Goal: Task Accomplishment & Management: Use online tool/utility

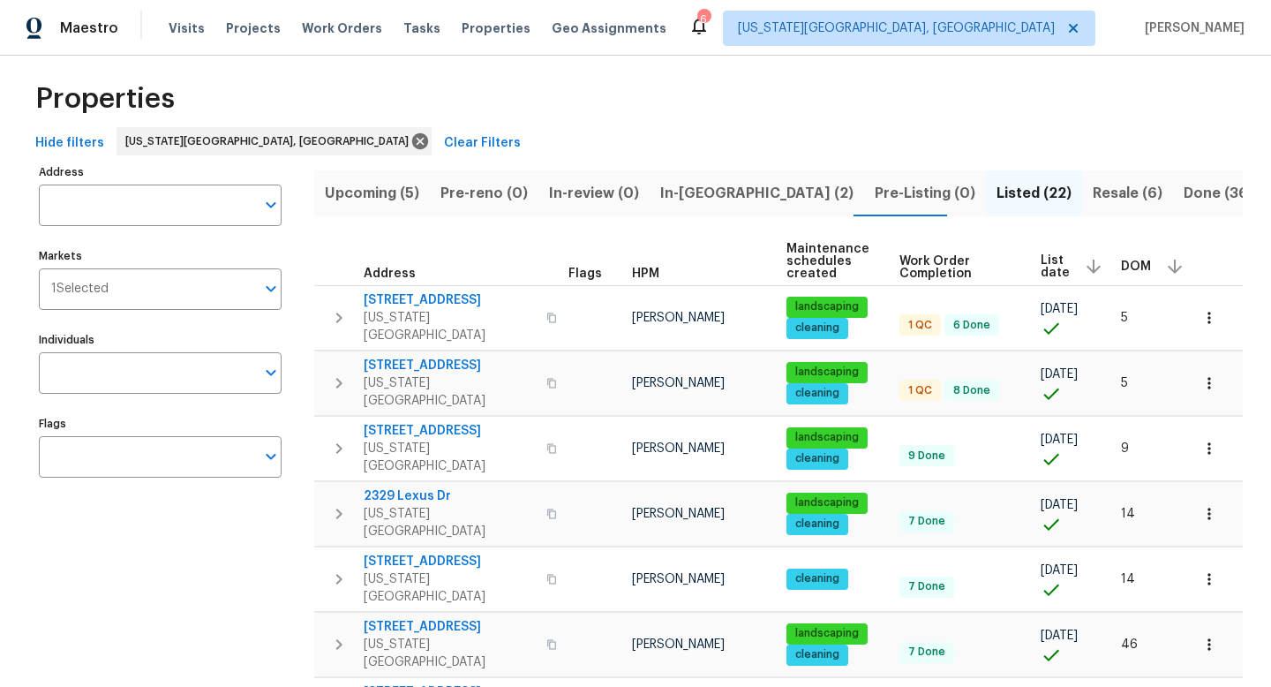
scroll to position [14, 0]
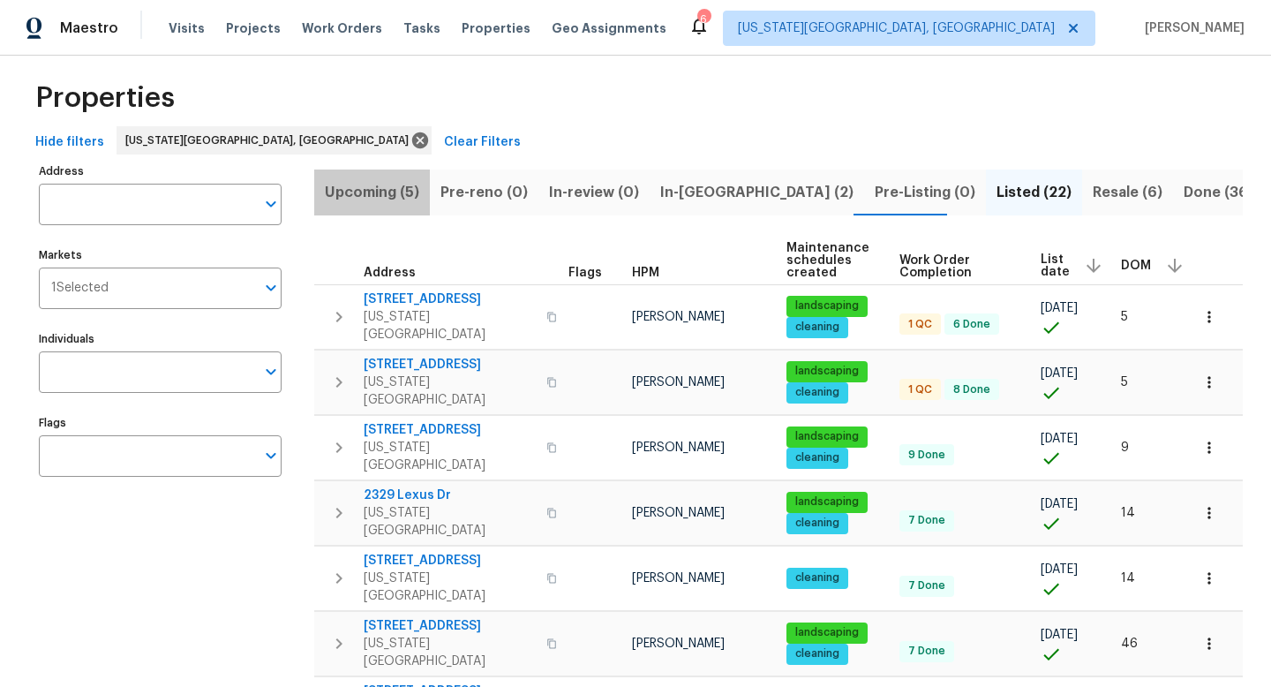
click at [357, 190] on span "Upcoming (5)" at bounding box center [372, 192] width 94 height 25
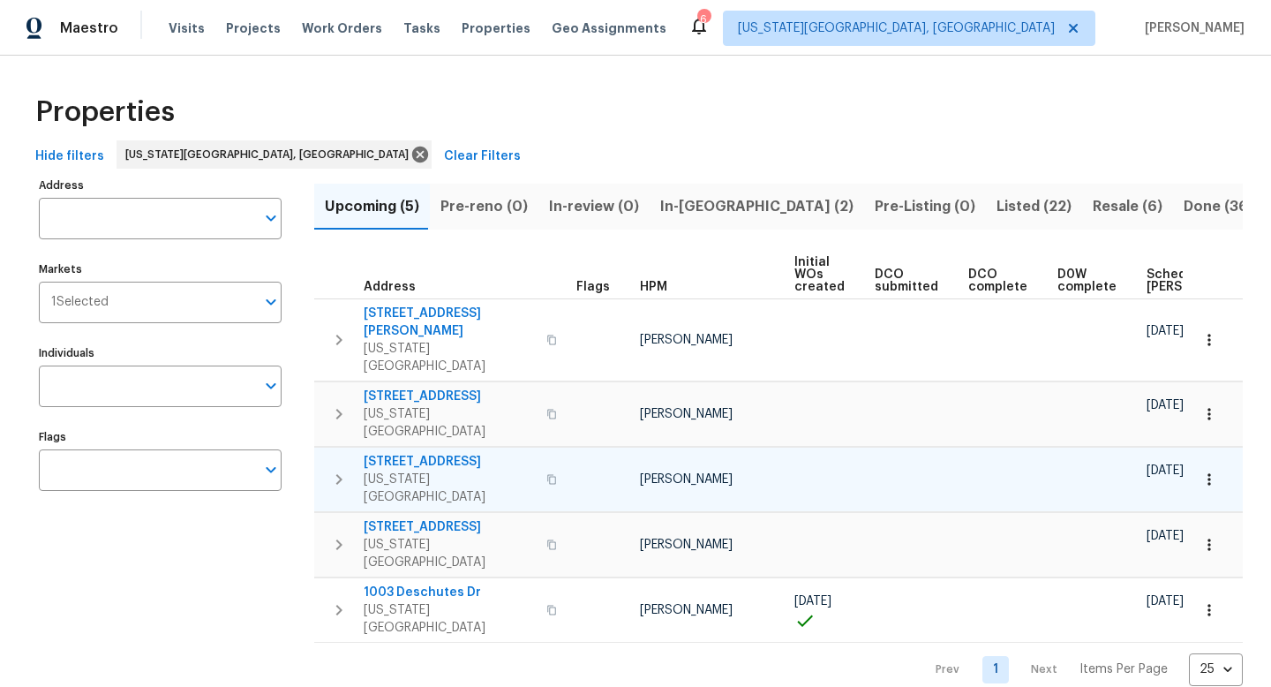
scroll to position [0, 193]
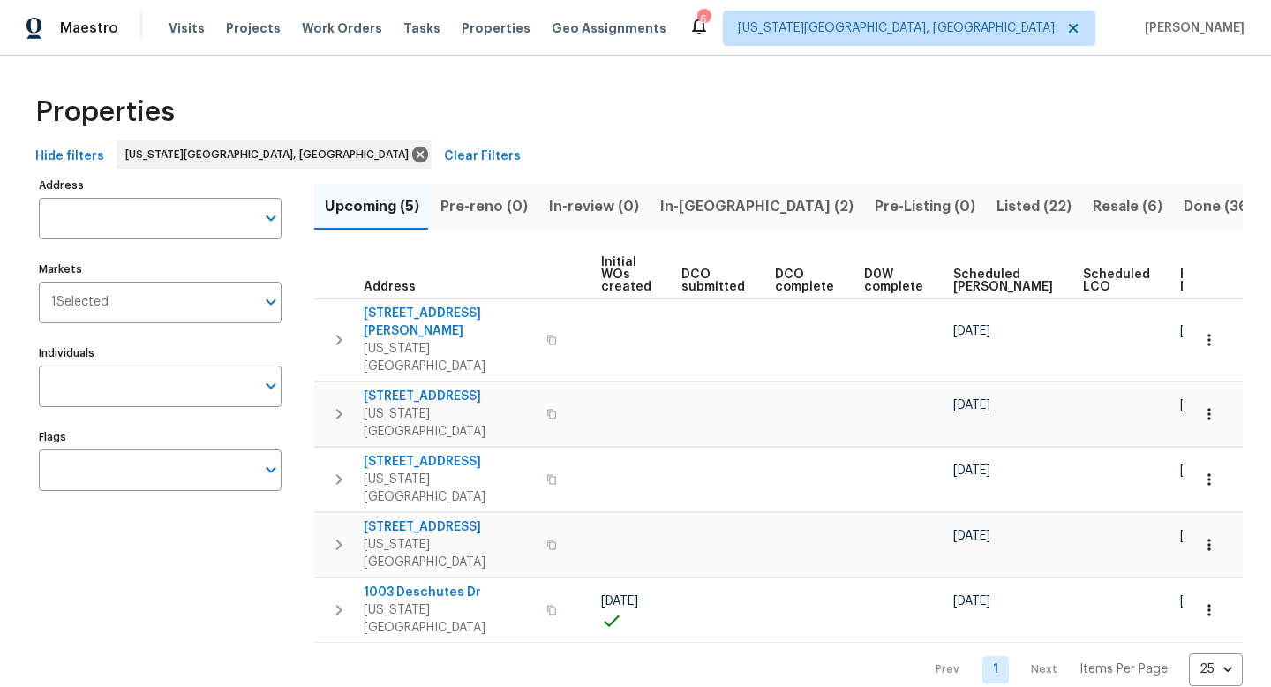
click at [687, 202] on span "In-[GEOGRAPHIC_DATA] (2)" at bounding box center [756, 206] width 193 height 25
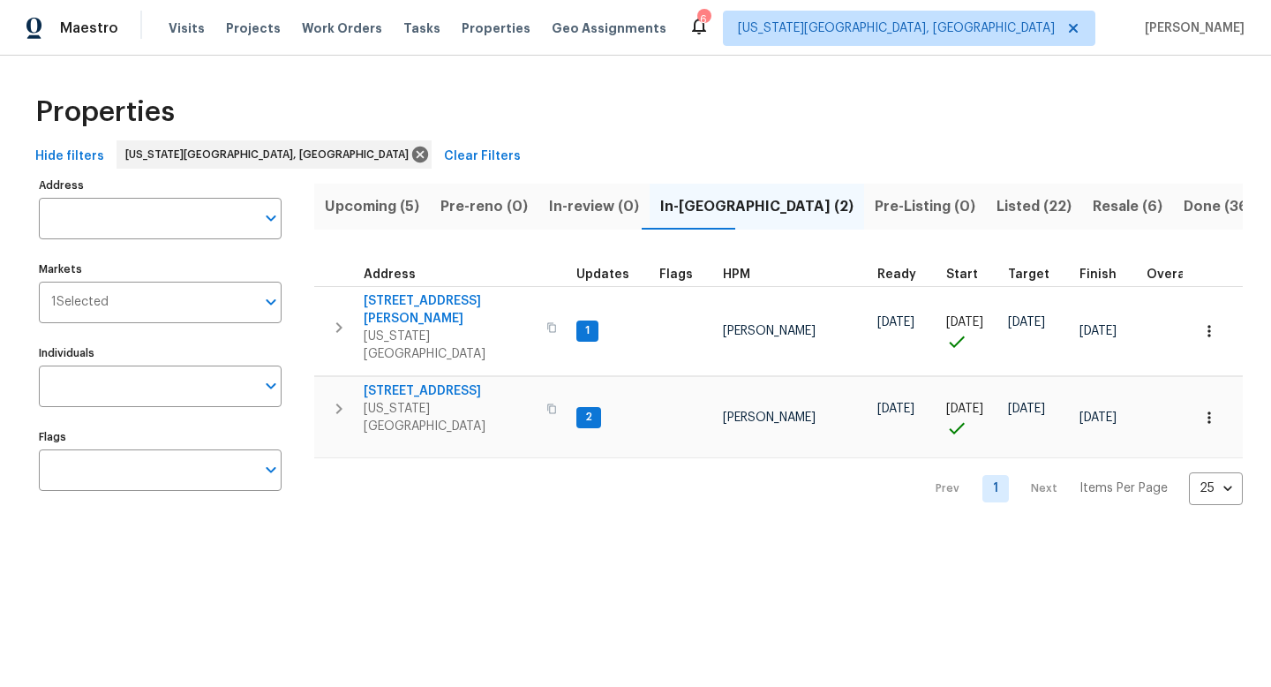
click at [378, 207] on span "Upcoming (5)" at bounding box center [372, 206] width 94 height 25
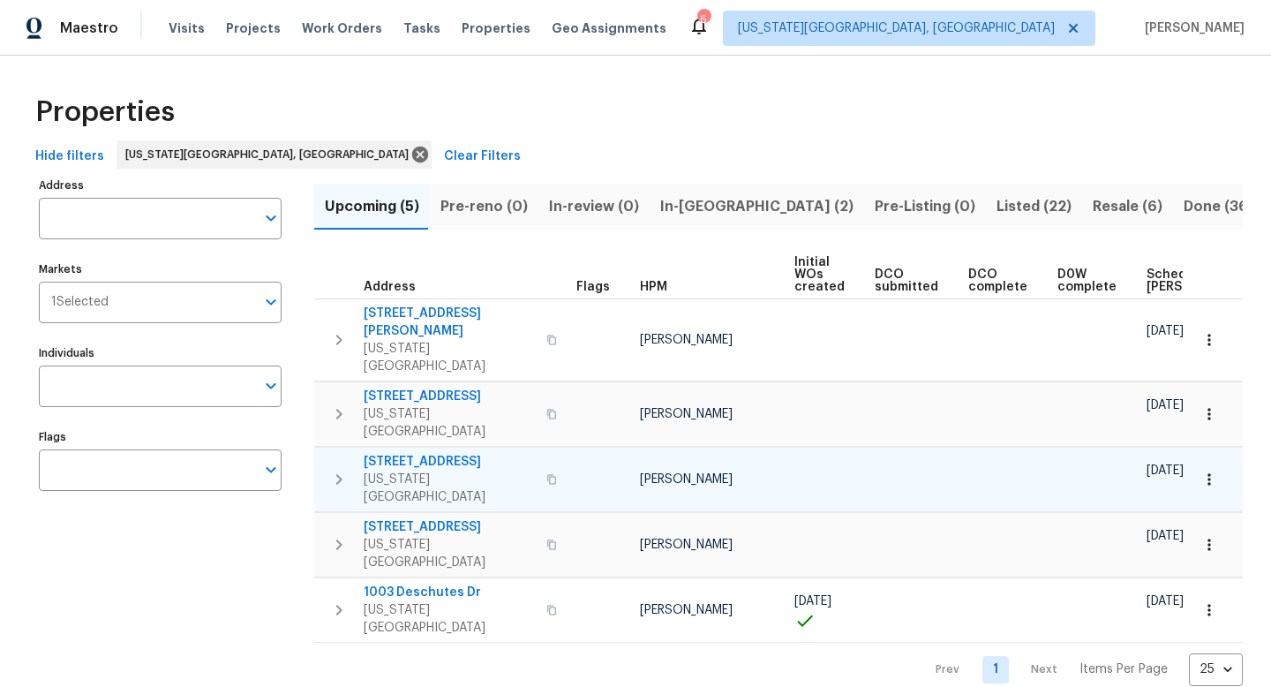
scroll to position [0, 193]
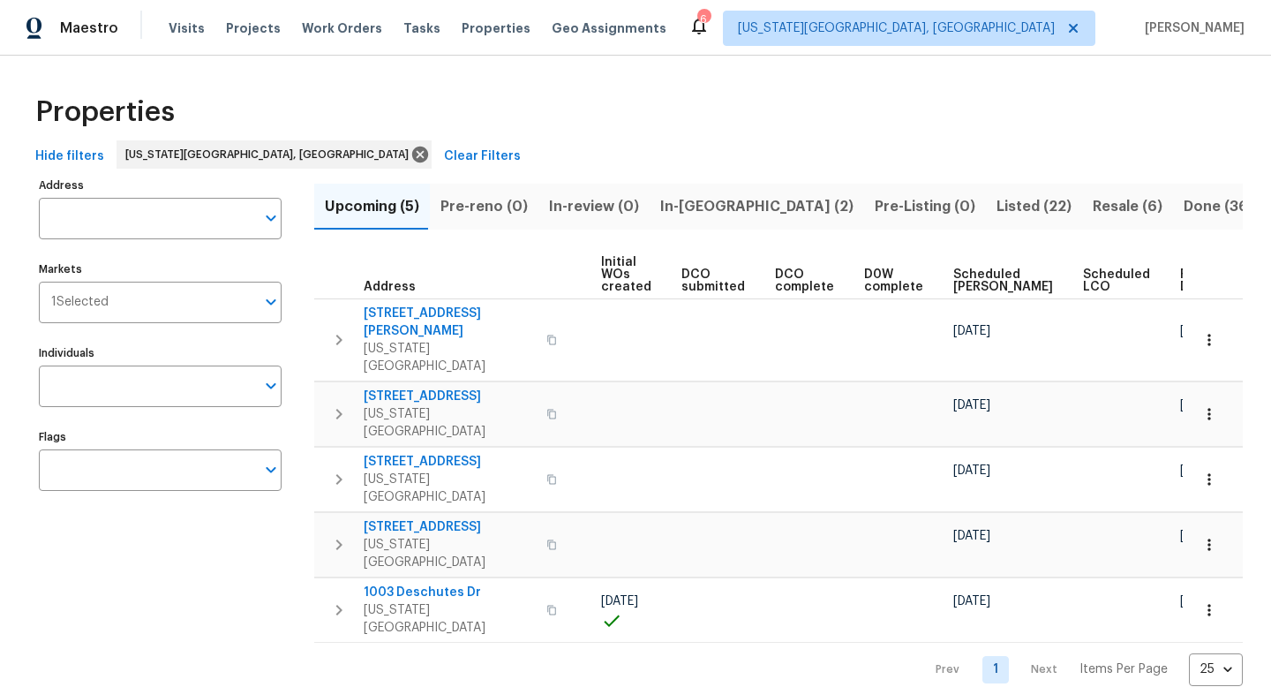
click at [1180, 278] on span "Ready Date" at bounding box center [1199, 280] width 39 height 25
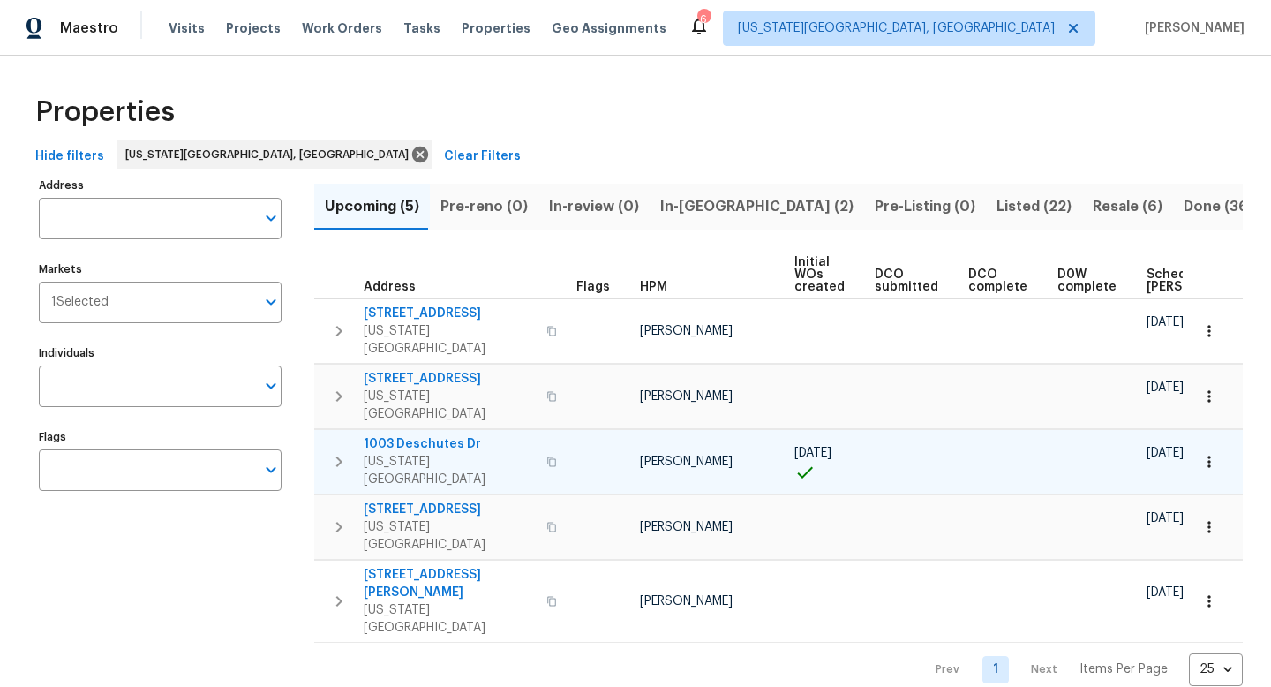
scroll to position [0, 214]
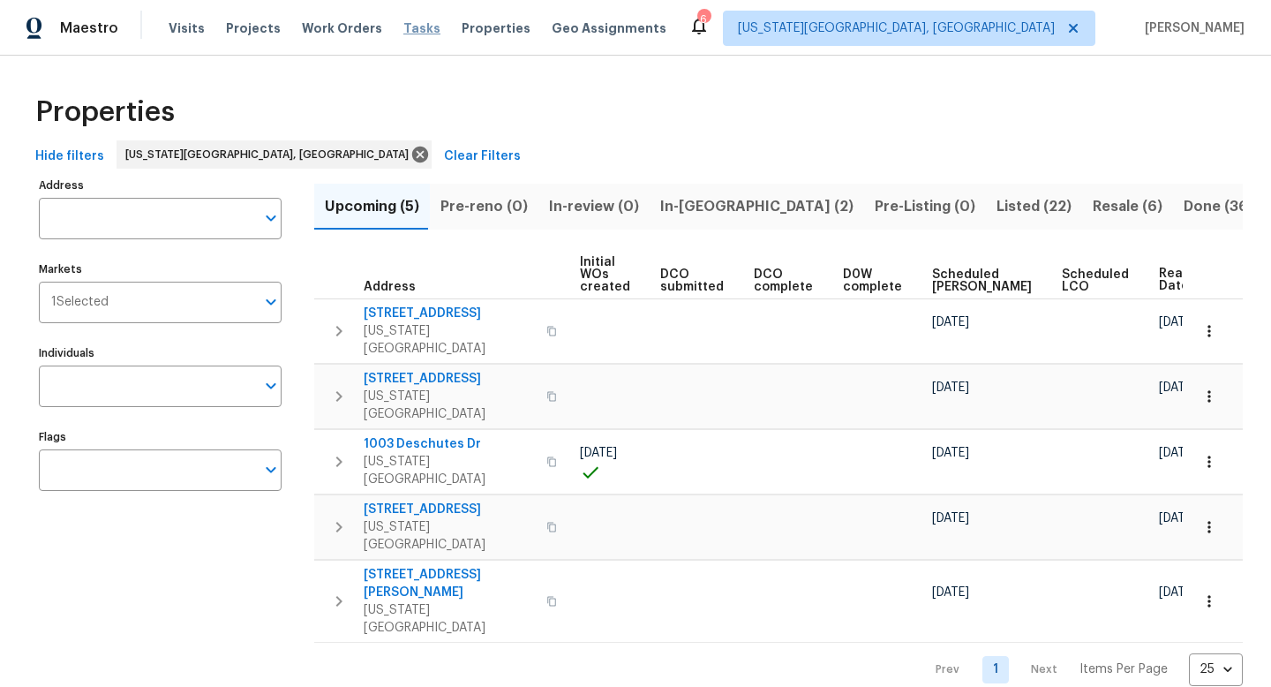
click at [403, 26] on span "Tasks" at bounding box center [421, 28] width 37 height 12
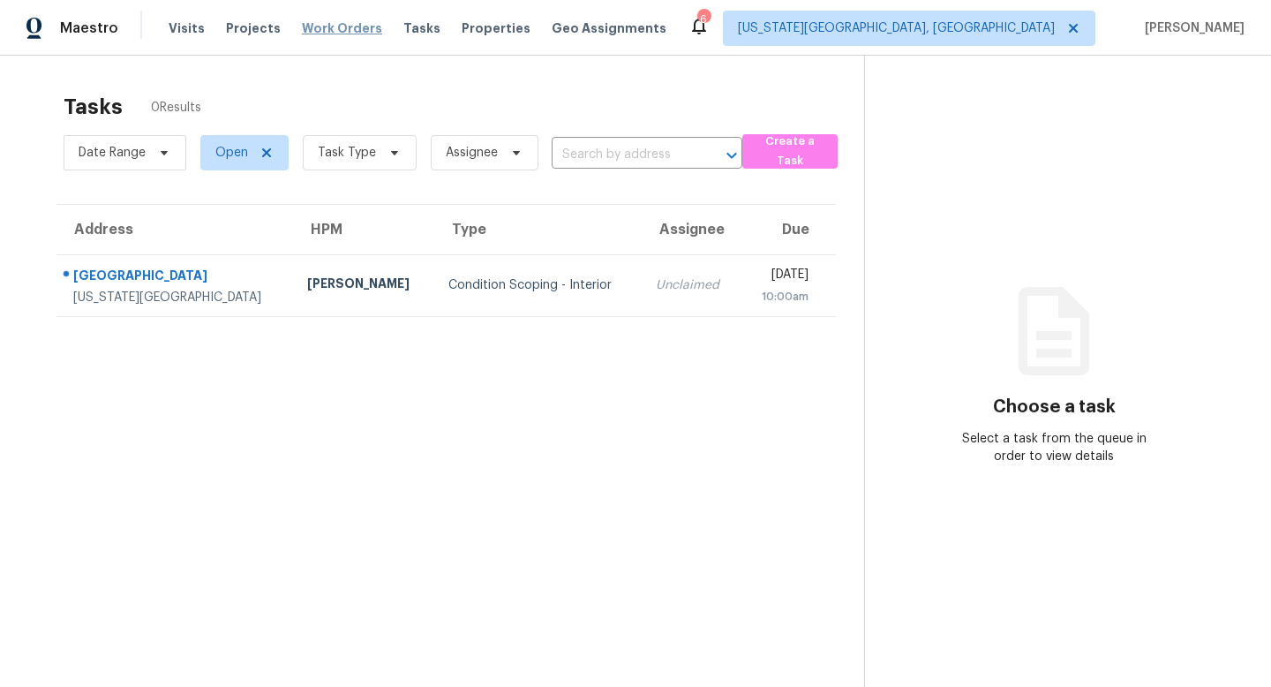
click at [323, 22] on span "Work Orders" at bounding box center [342, 28] width 80 height 18
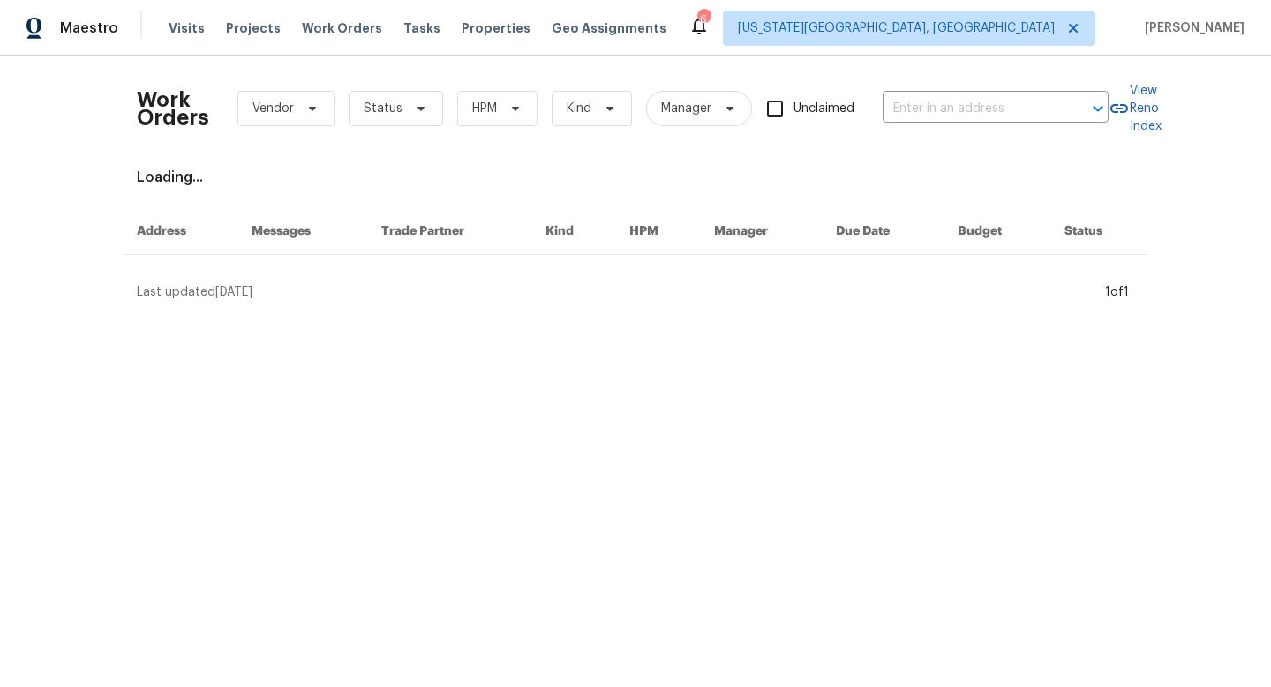
click at [418, 130] on div "Work Orders Vendor Status HPM Kind Manager Unclaimed ​" at bounding box center [623, 109] width 972 height 78
click at [418, 113] on icon at bounding box center [421, 108] width 14 height 14
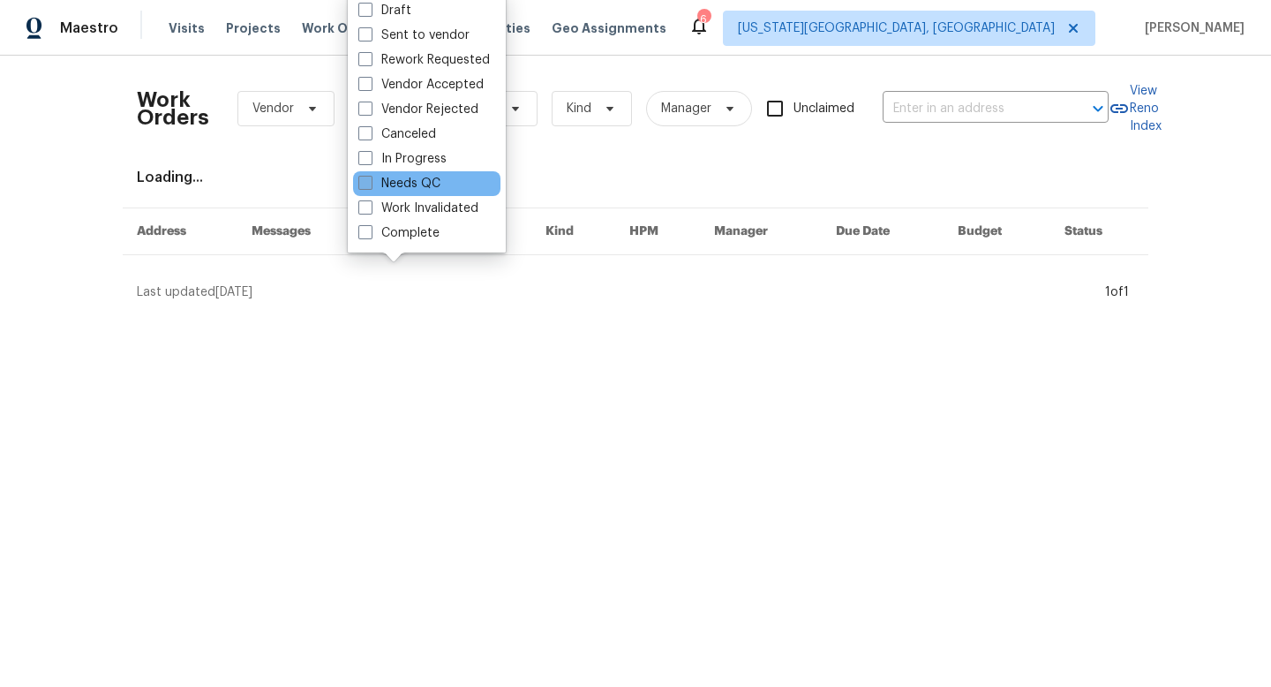
click at [393, 184] on label "Needs QC" at bounding box center [399, 184] width 82 height 18
click at [370, 184] on input "Needs QC" at bounding box center [363, 180] width 11 height 11
checkbox input "true"
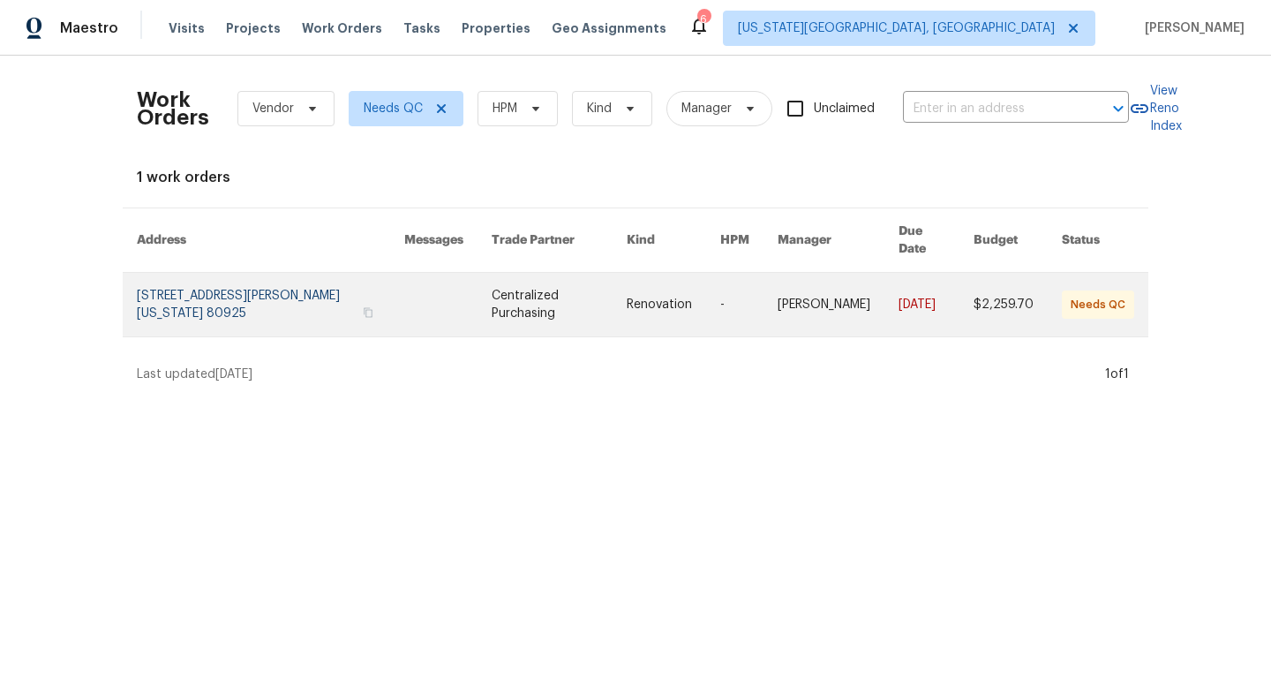
click at [522, 279] on link at bounding box center [559, 305] width 135 height 64
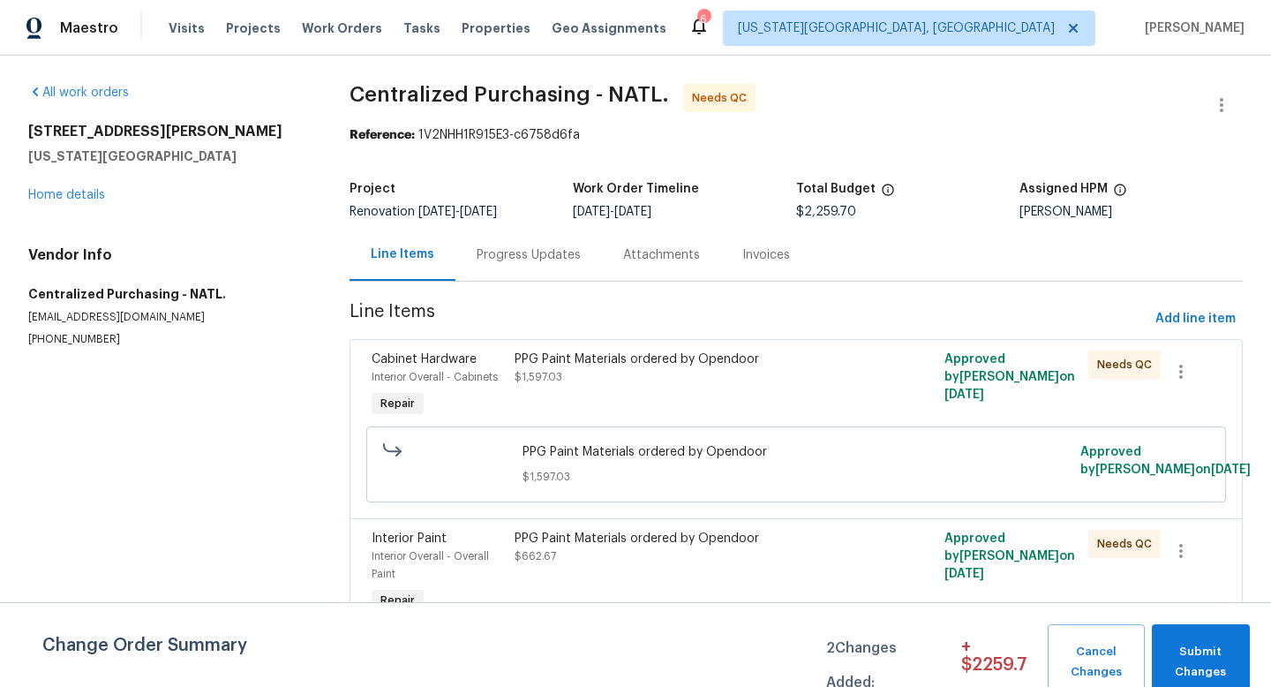
click at [602, 377] on div "PPG Paint Materials ordered by Opendoor $1,597.03" at bounding box center [689, 367] width 348 height 35
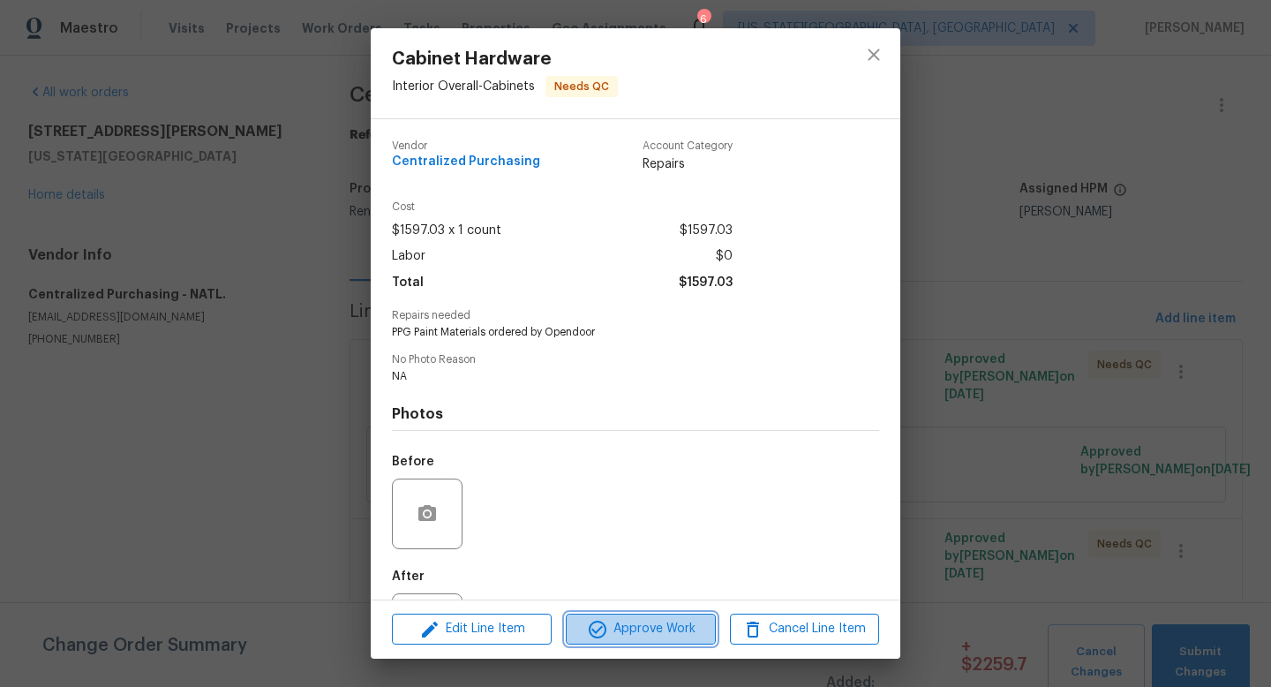
click at [654, 626] on span "Approve Work" at bounding box center [640, 629] width 139 height 22
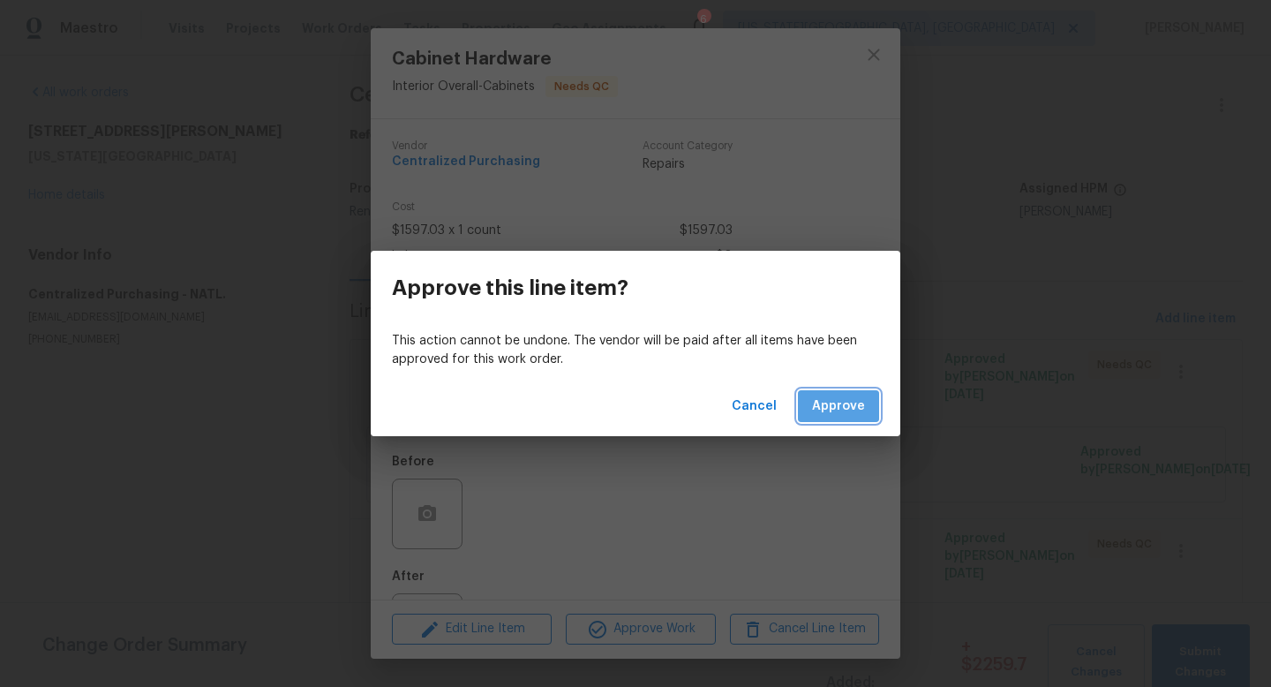
click at [838, 416] on span "Approve" at bounding box center [838, 406] width 53 height 22
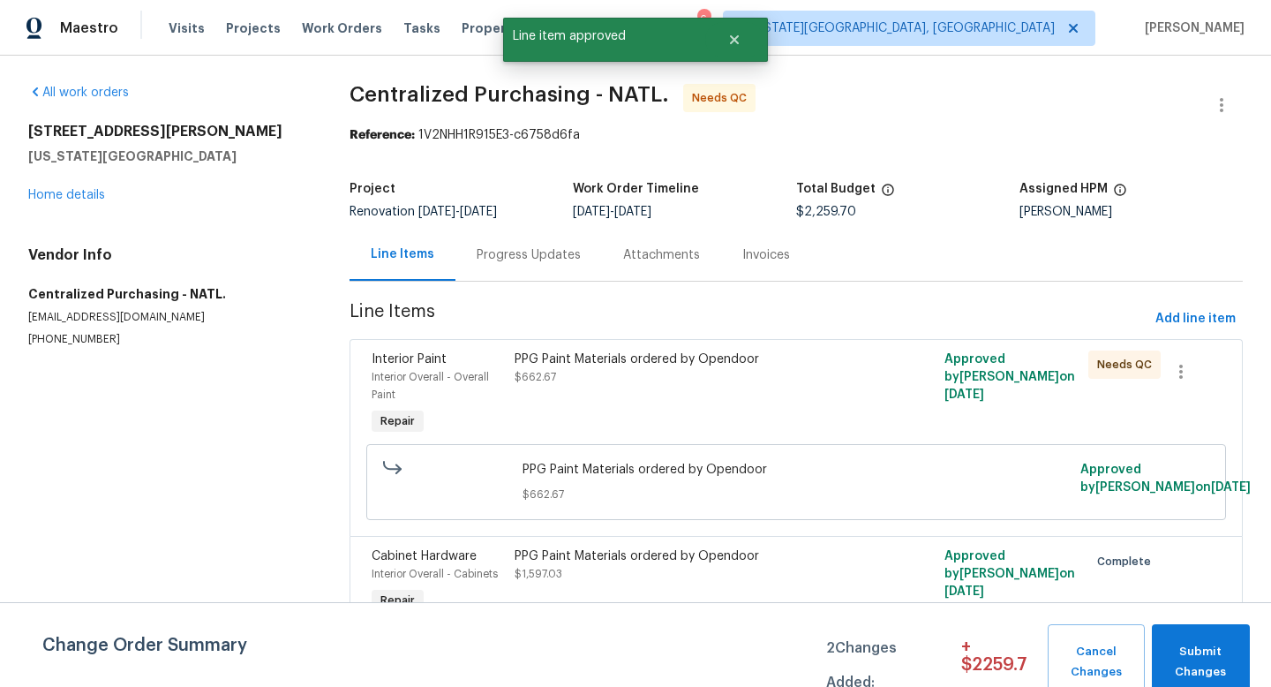
click at [640, 371] on div "PPG Paint Materials ordered by Opendoor $662.67" at bounding box center [689, 367] width 348 height 35
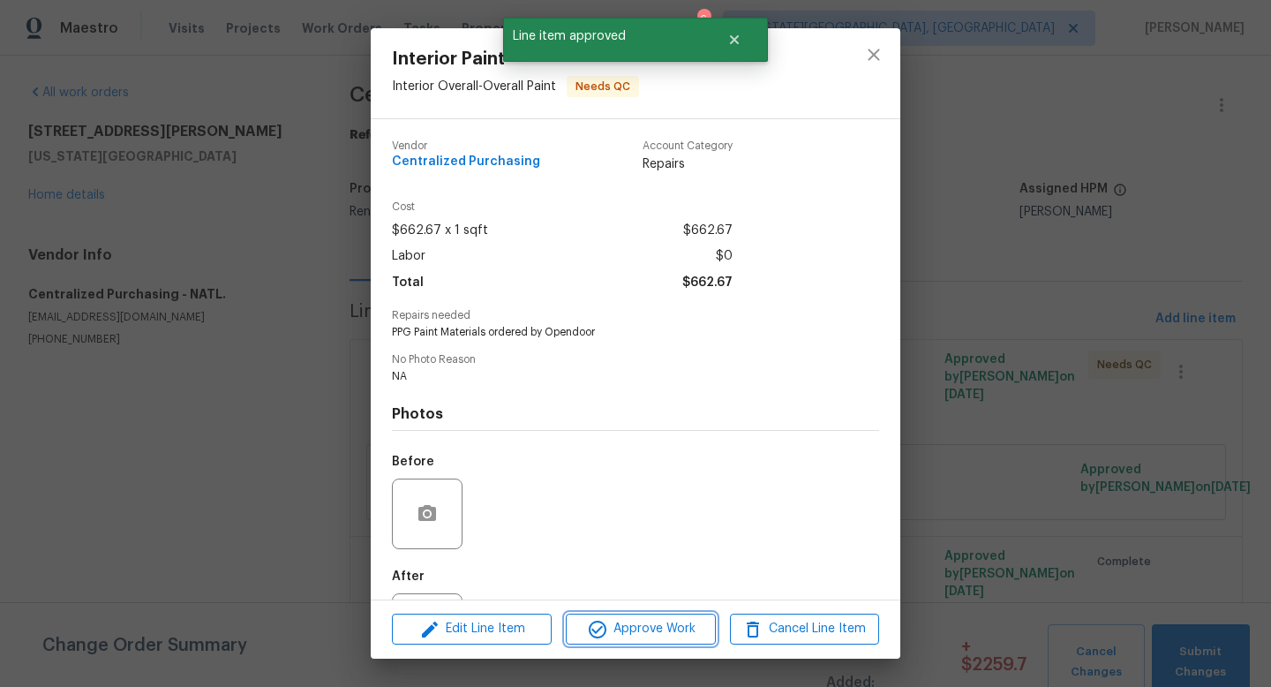
click at [652, 628] on span "Approve Work" at bounding box center [640, 629] width 139 height 22
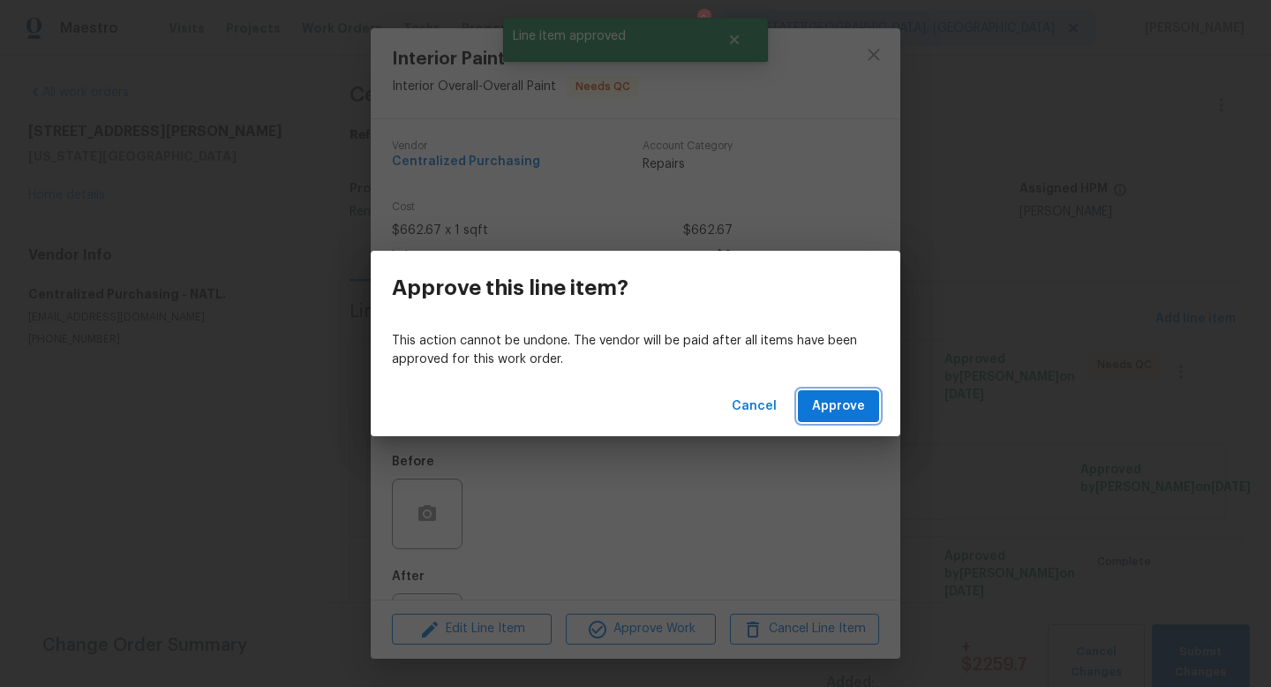
click at [841, 419] on button "Approve" at bounding box center [838, 406] width 81 height 33
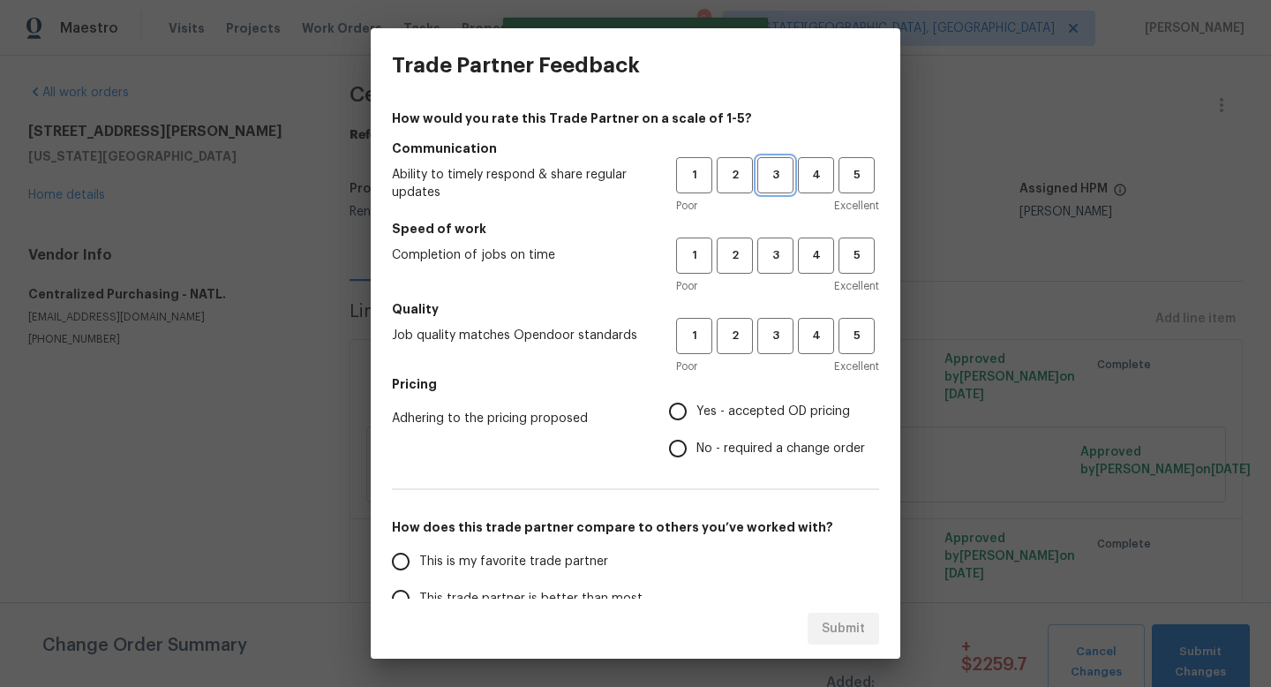
click at [774, 189] on button "3" at bounding box center [775, 175] width 36 height 36
click at [774, 245] on span "3" at bounding box center [775, 255] width 33 height 20
click at [774, 308] on h5 "Quality" at bounding box center [635, 309] width 487 height 18
click at [775, 342] on span "3" at bounding box center [775, 336] width 33 height 20
click at [684, 403] on input "Yes - accepted OD pricing" at bounding box center [677, 411] width 37 height 37
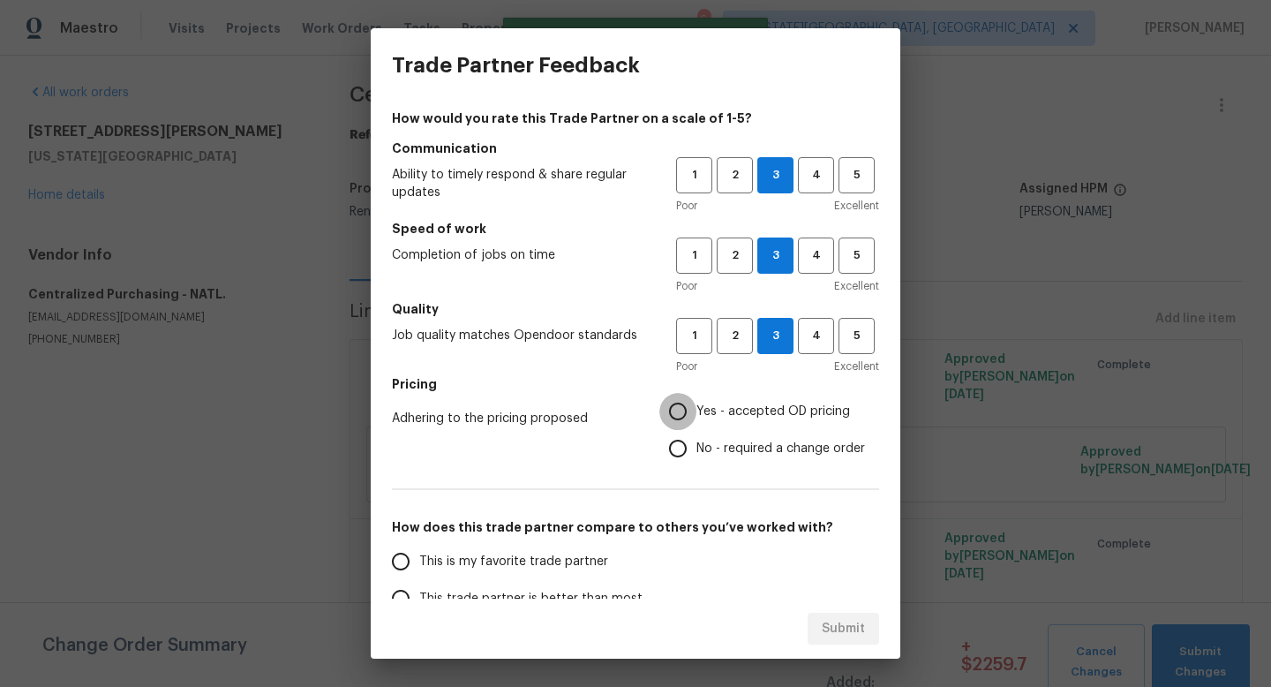
radio input "true"
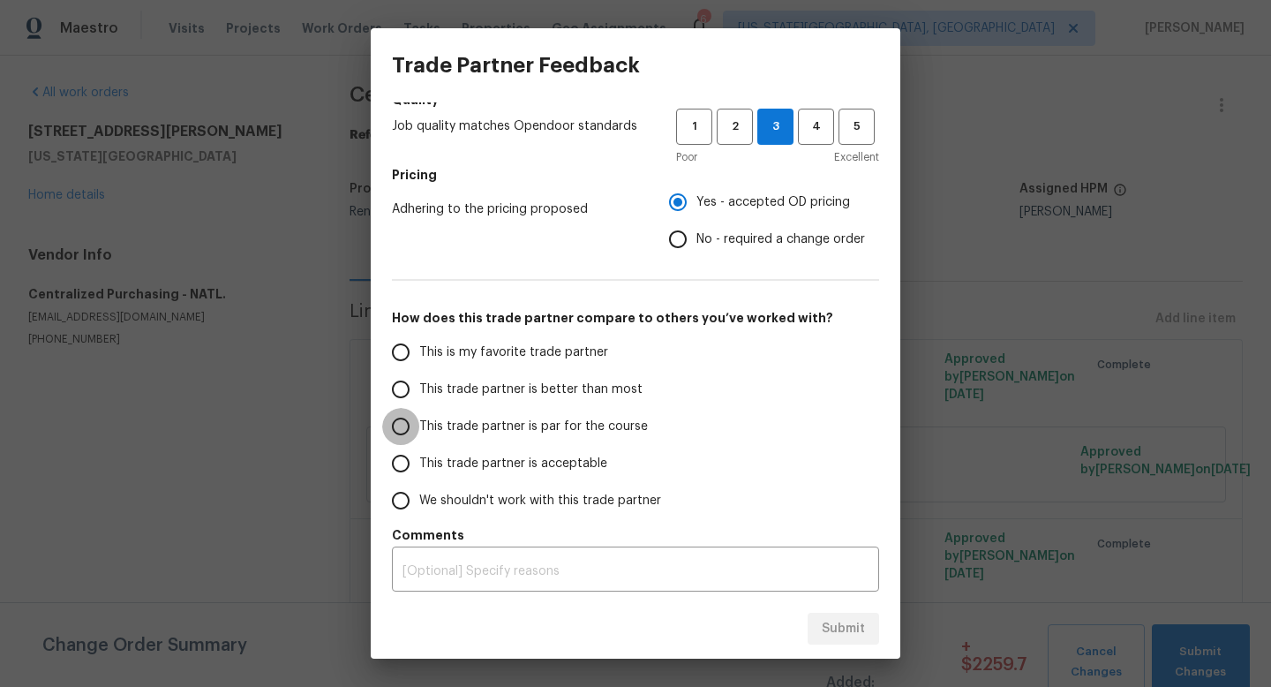
click at [394, 427] on input "This trade partner is par for the course" at bounding box center [400, 426] width 37 height 37
click at [865, 631] on button "Submit" at bounding box center [843, 629] width 71 height 33
radio input "true"
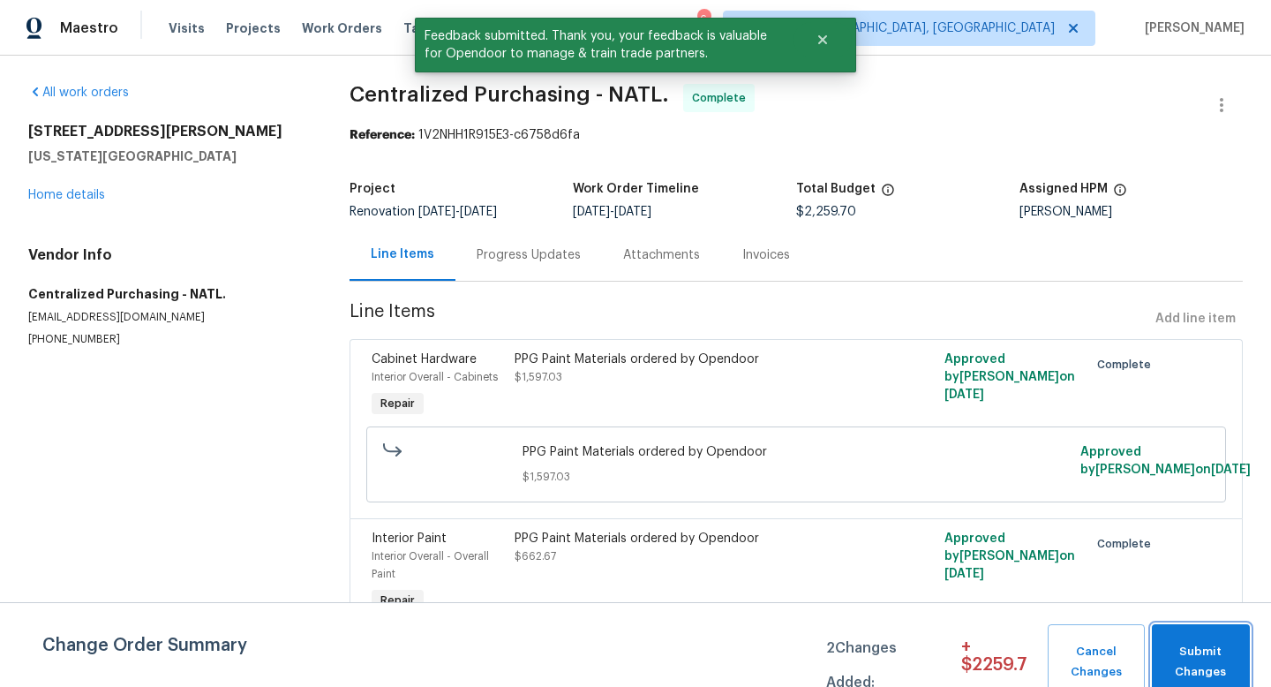
click at [1235, 669] on span "Submit Changes" at bounding box center [1201, 662] width 80 height 41
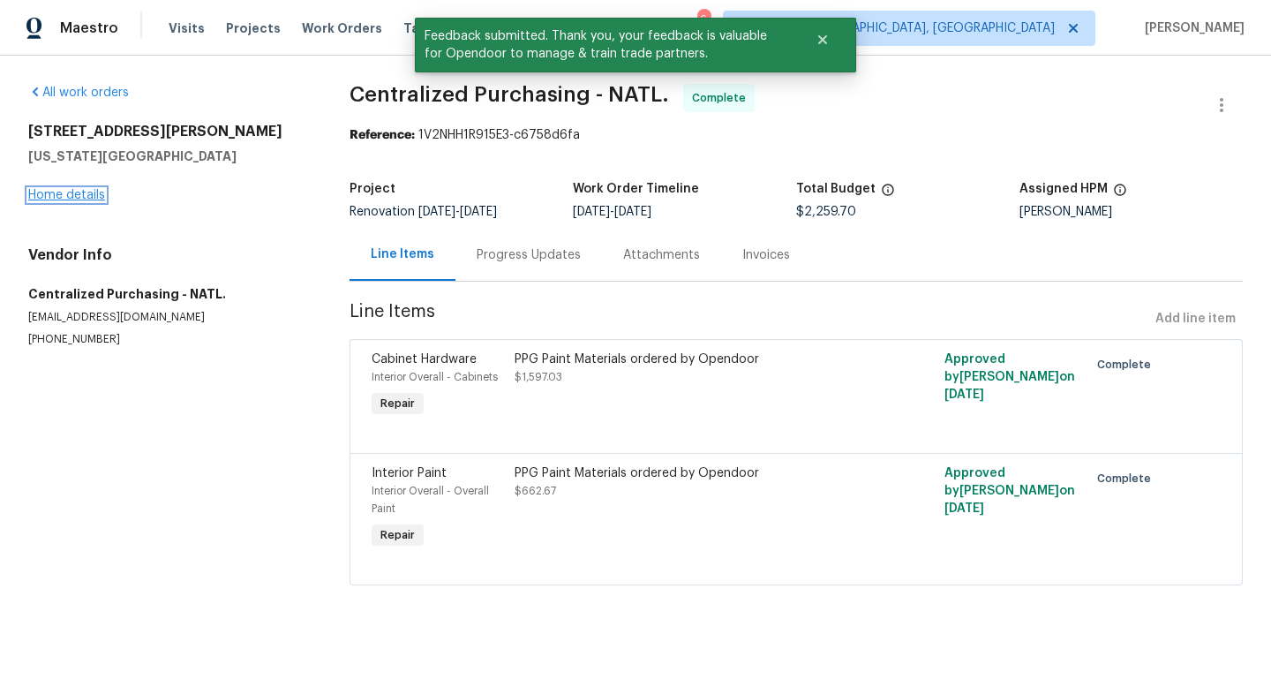
click at [48, 195] on link "Home details" at bounding box center [66, 195] width 77 height 12
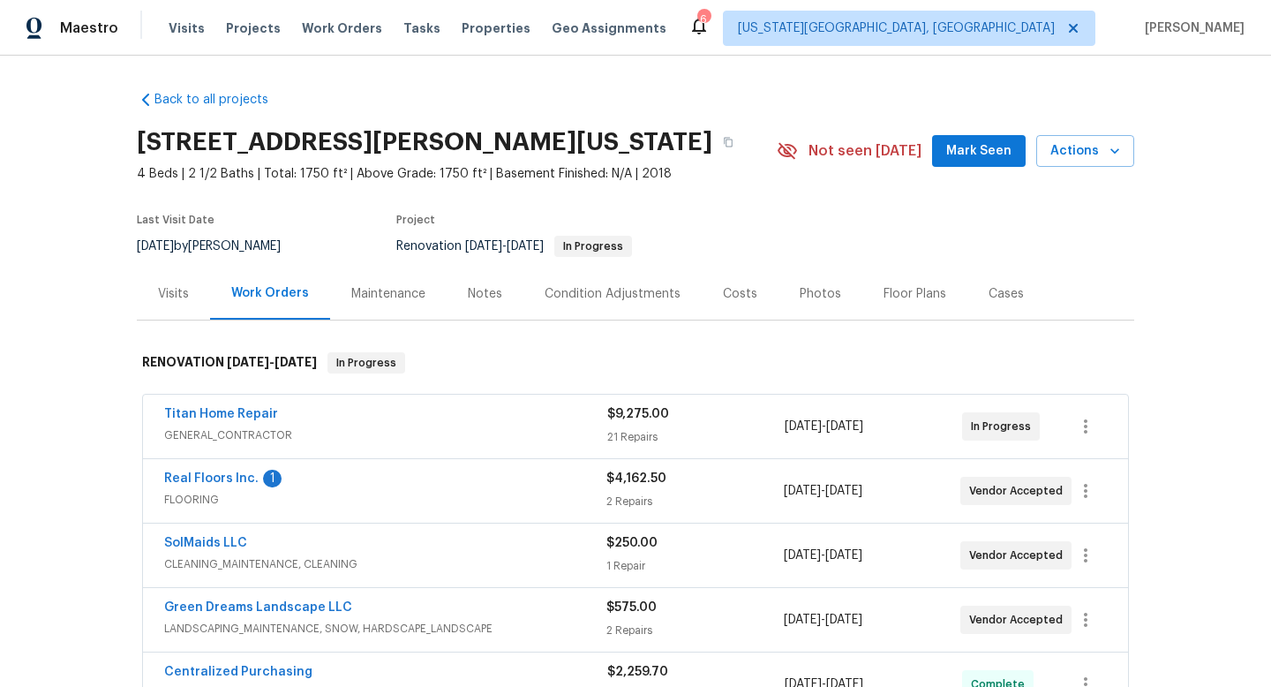
click at [961, 157] on span "Mark Seen" at bounding box center [978, 151] width 65 height 22
click at [733, 288] on div "Costs" at bounding box center [740, 294] width 34 height 18
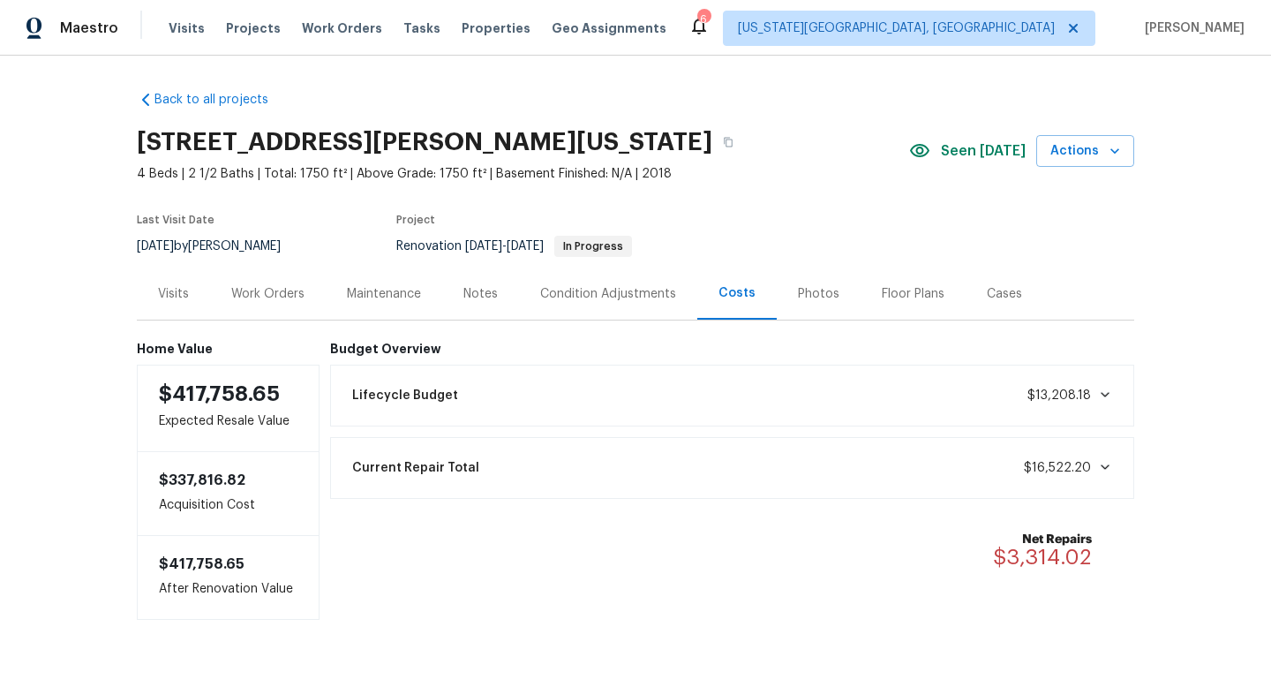
click at [919, 294] on div "Floor Plans" at bounding box center [913, 294] width 63 height 18
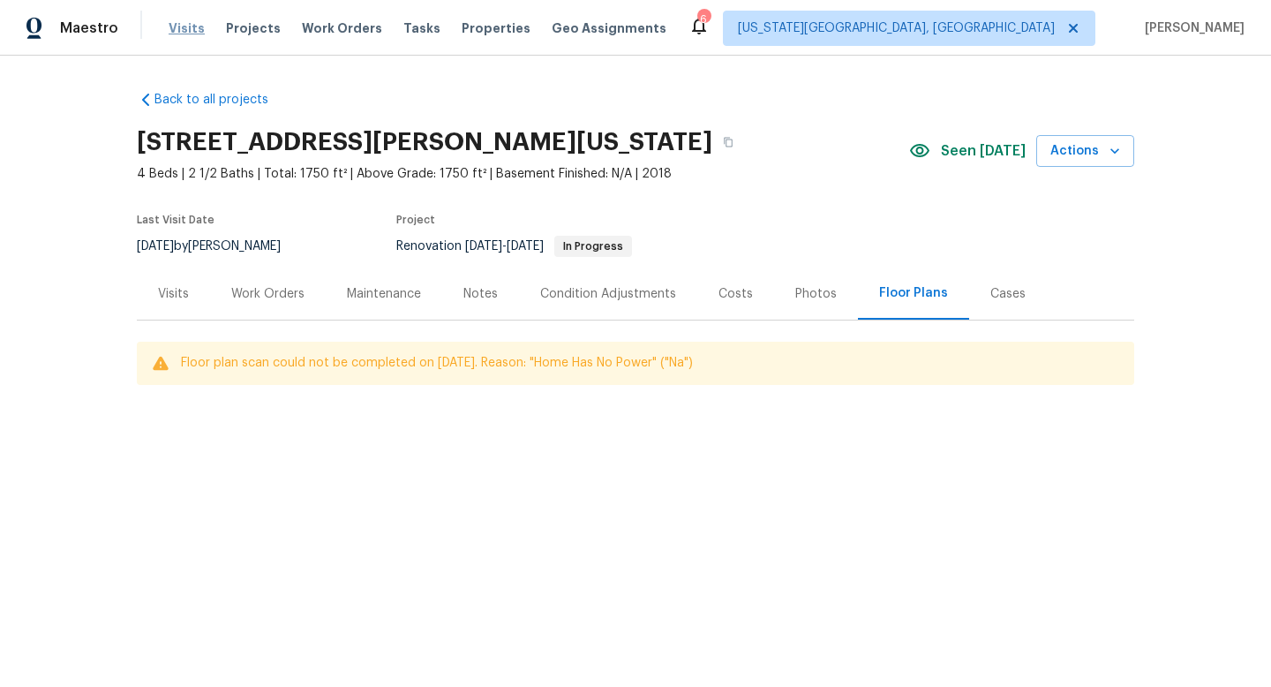
click at [173, 34] on span "Visits" at bounding box center [187, 28] width 36 height 18
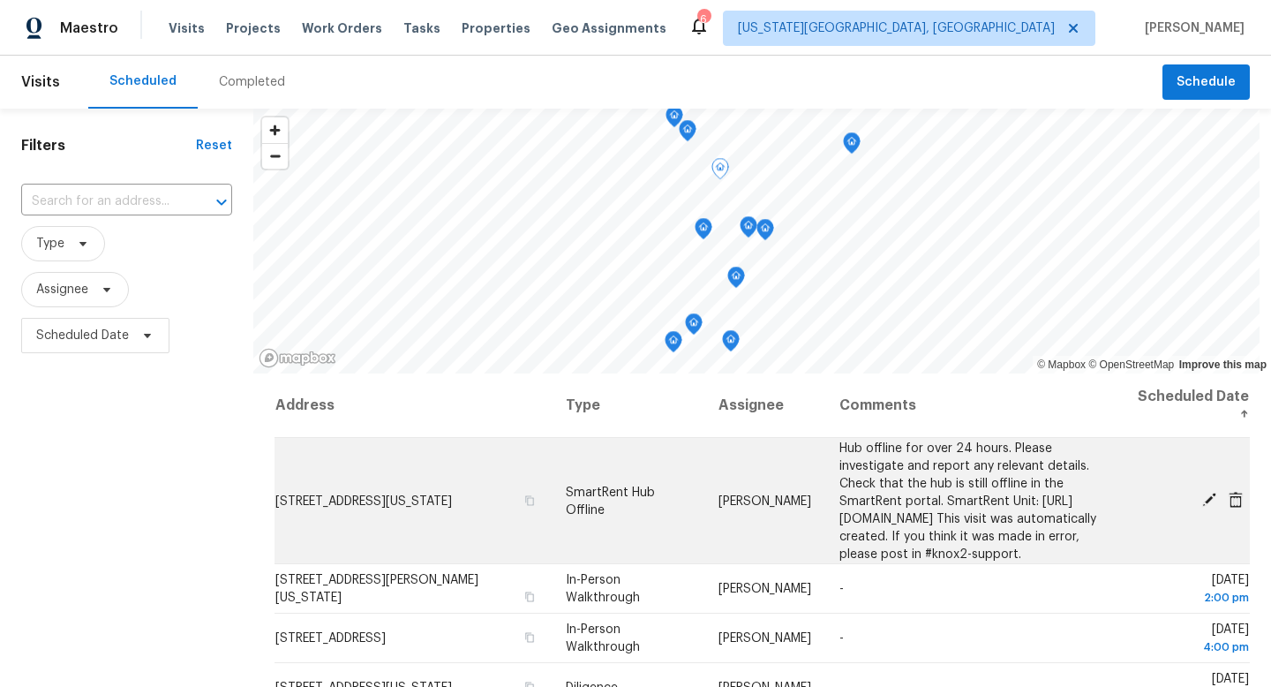
click at [1208, 507] on icon at bounding box center [1209, 499] width 14 height 14
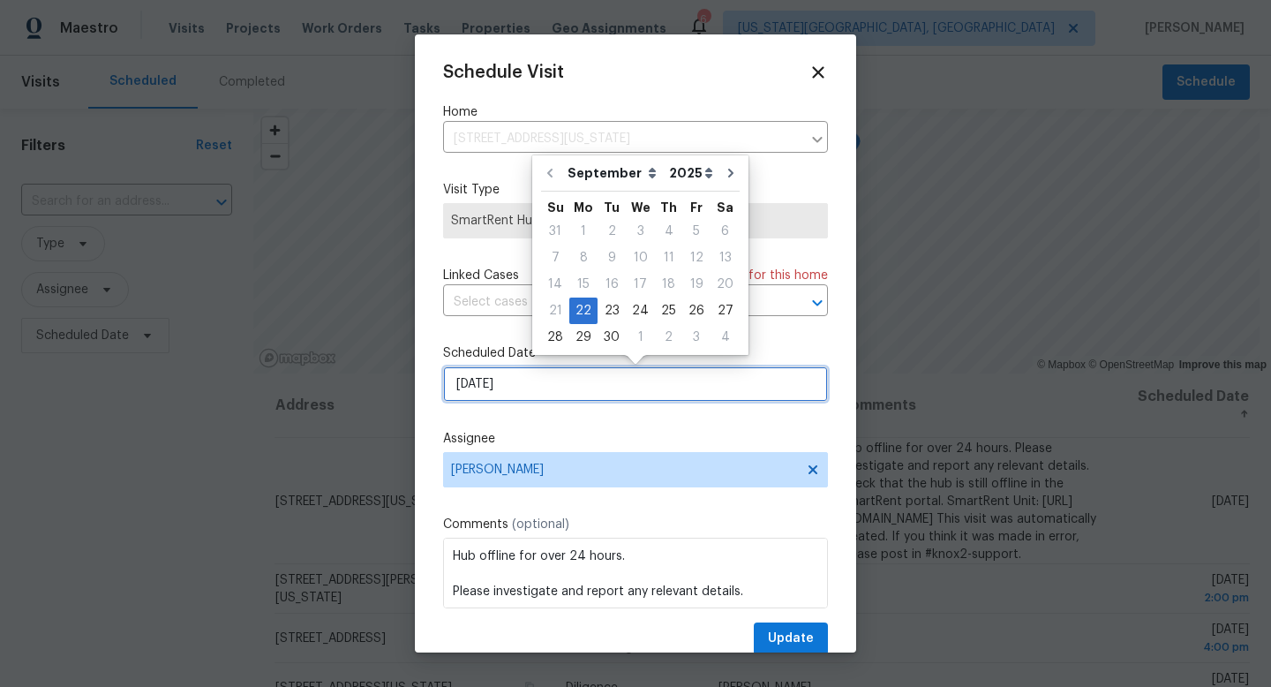
click at [514, 389] on input "[DATE]" at bounding box center [635, 383] width 385 height 35
click at [612, 312] on div "23" at bounding box center [612, 310] width 28 height 25
type input "[DATE]"
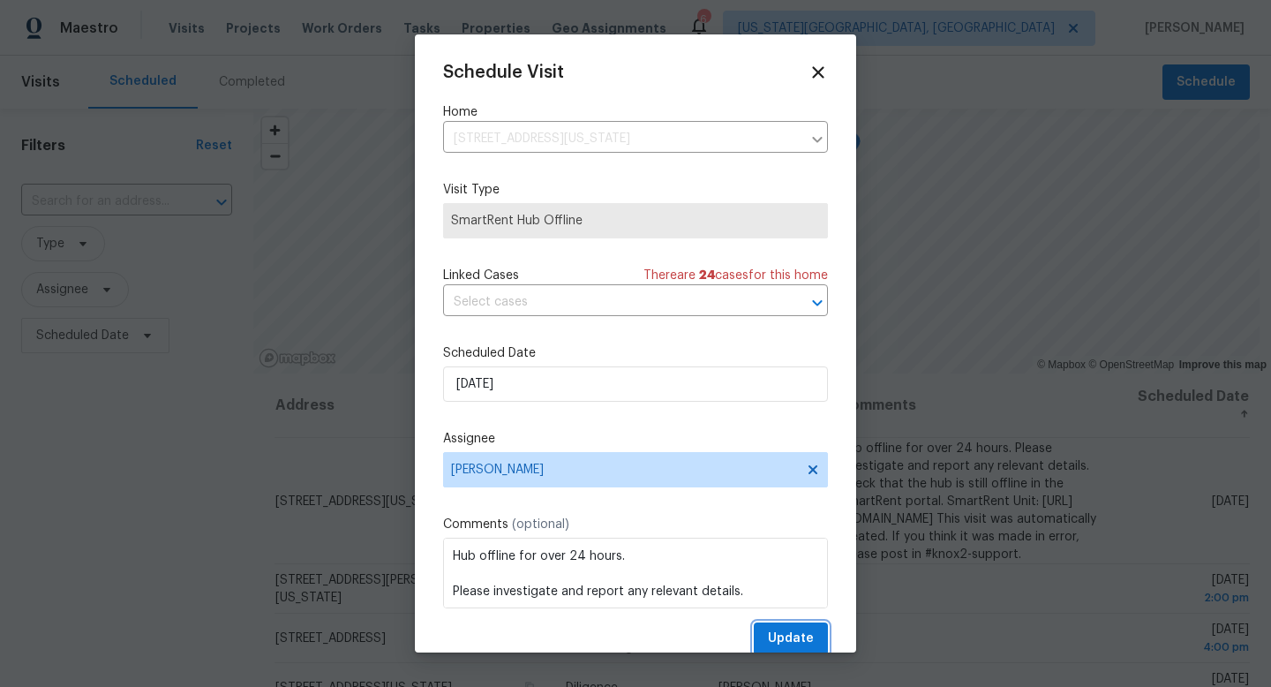
click at [798, 638] on span "Update" at bounding box center [791, 639] width 46 height 22
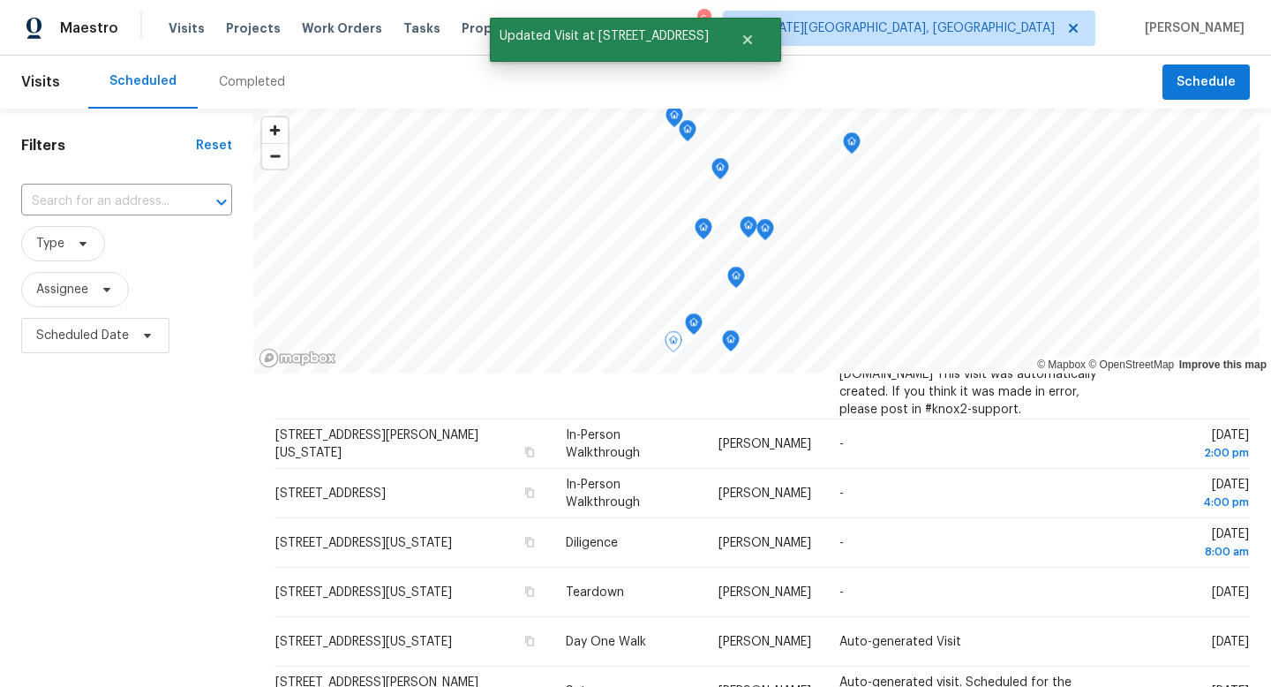
scroll to position [147, 0]
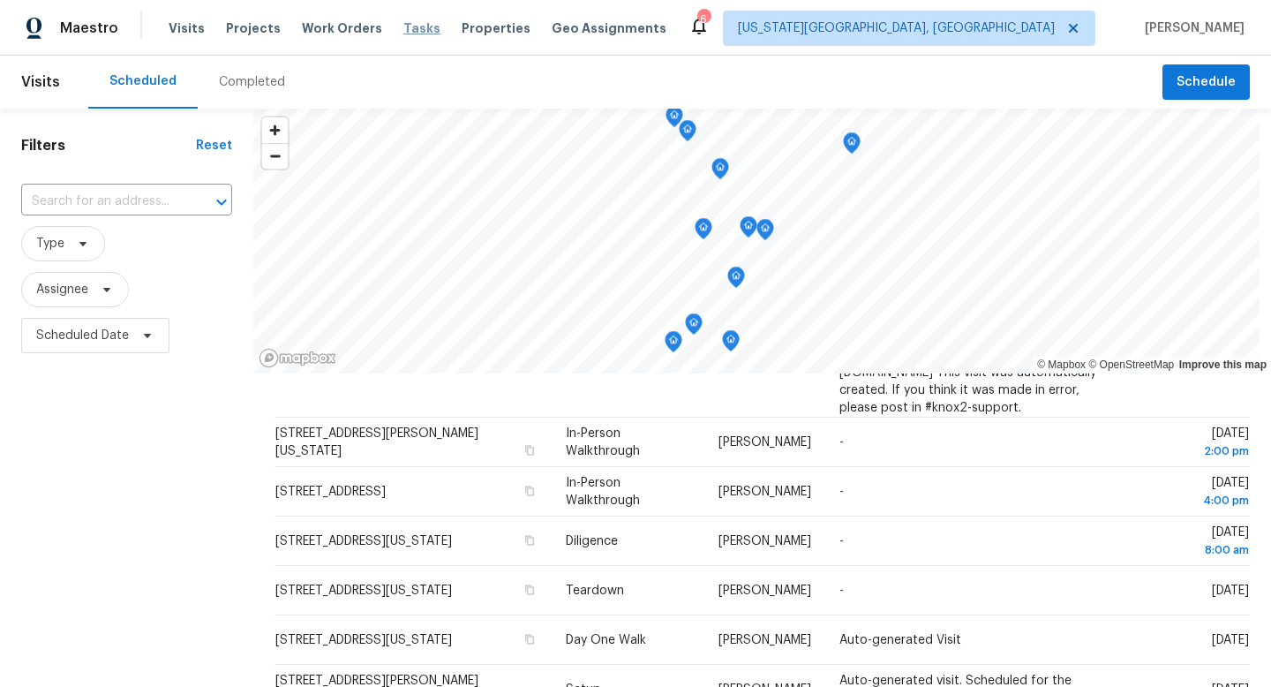
click at [407, 33] on span "Tasks" at bounding box center [421, 28] width 37 height 12
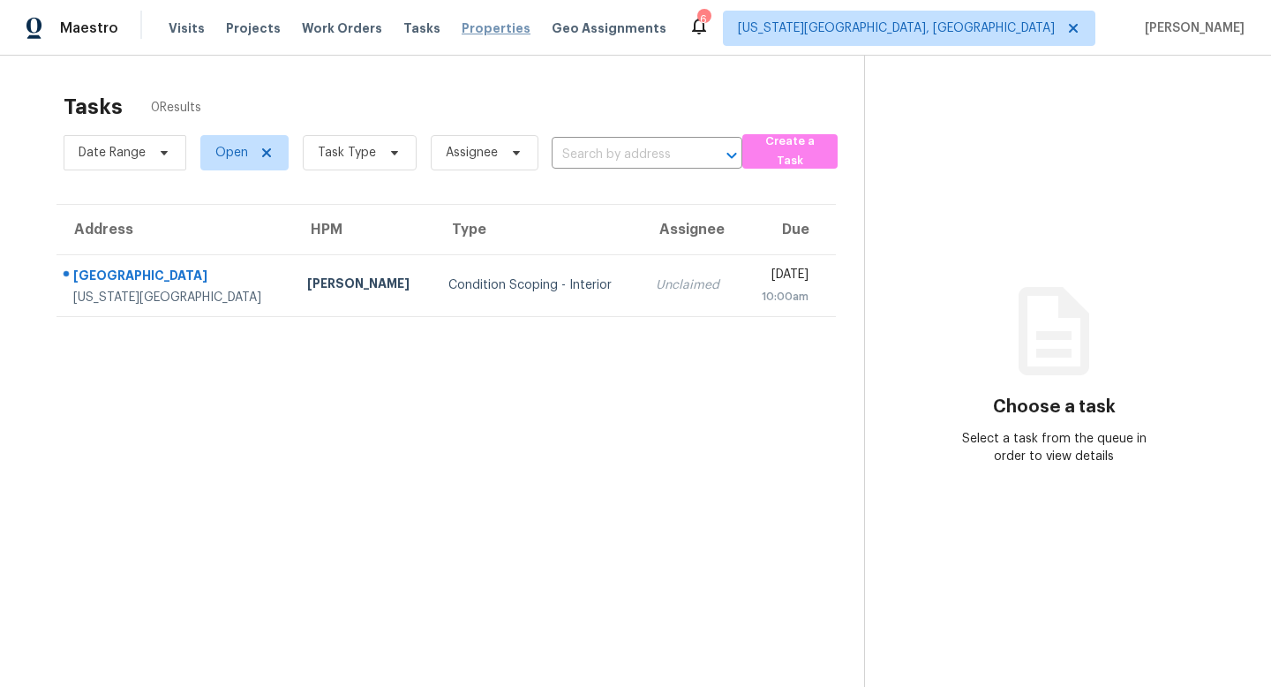
click at [465, 30] on span "Properties" at bounding box center [496, 28] width 69 height 18
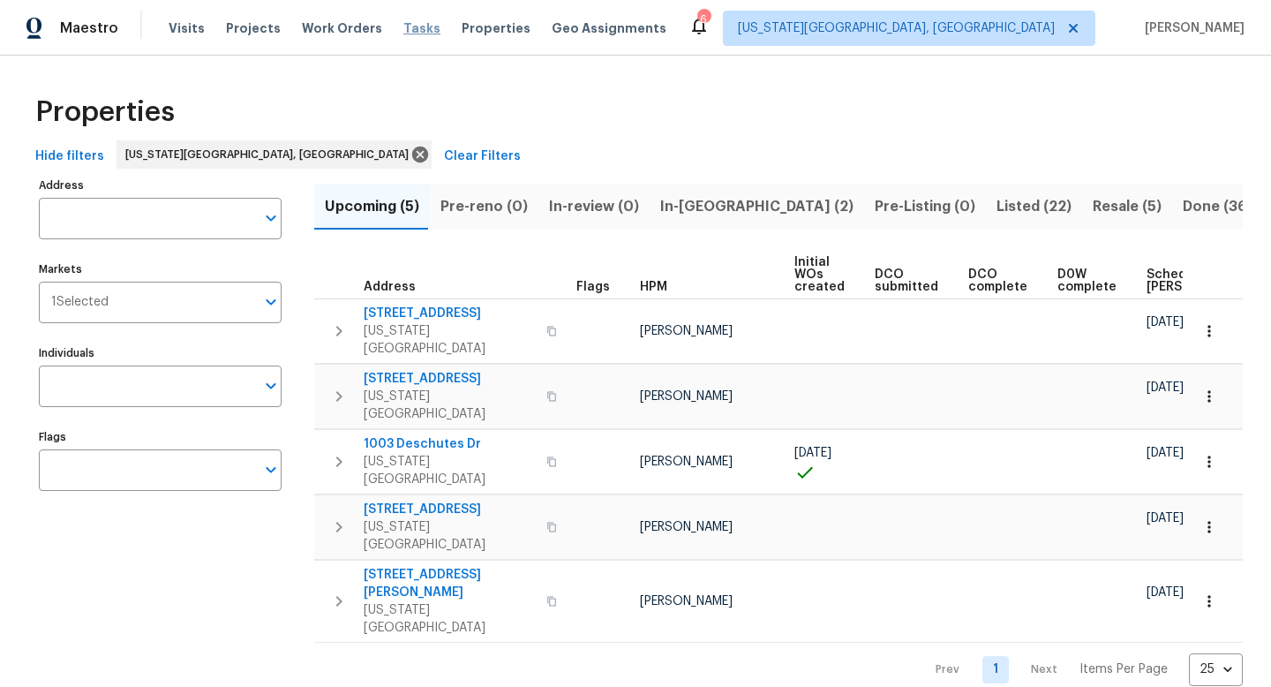
click at [403, 27] on span "Tasks" at bounding box center [421, 28] width 37 height 12
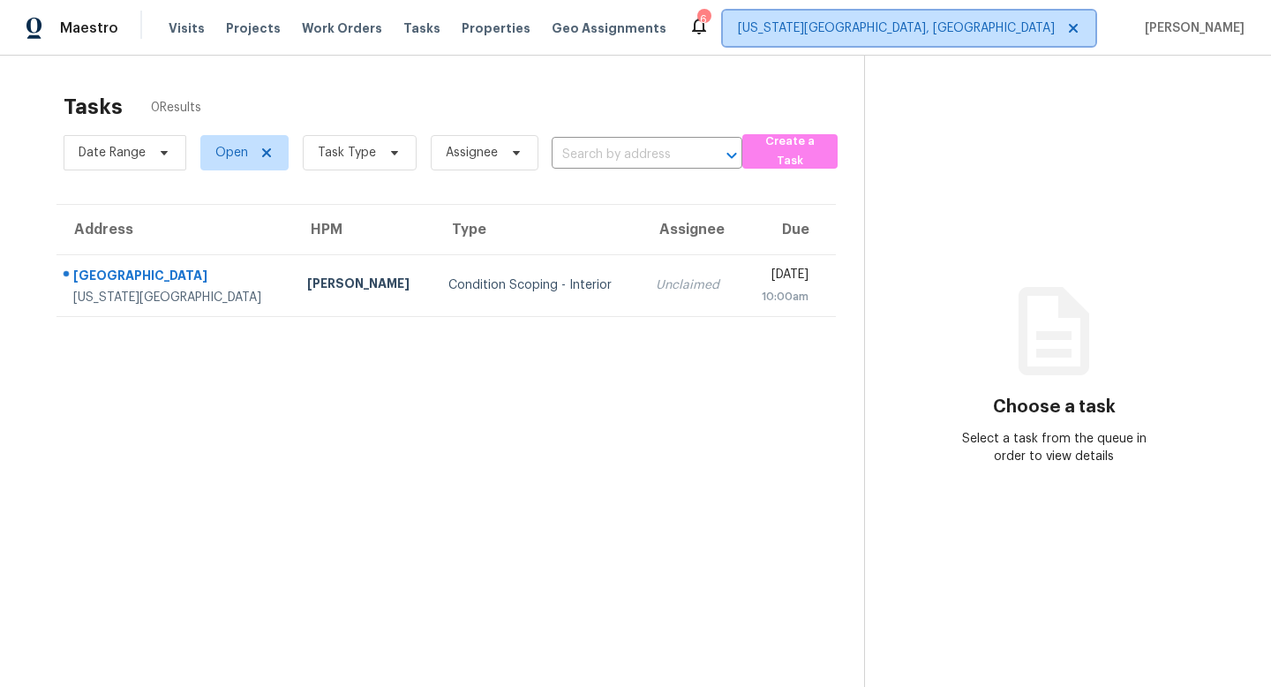
click at [1028, 24] on span "[US_STATE][GEOGRAPHIC_DATA], [GEOGRAPHIC_DATA]" at bounding box center [896, 28] width 317 height 18
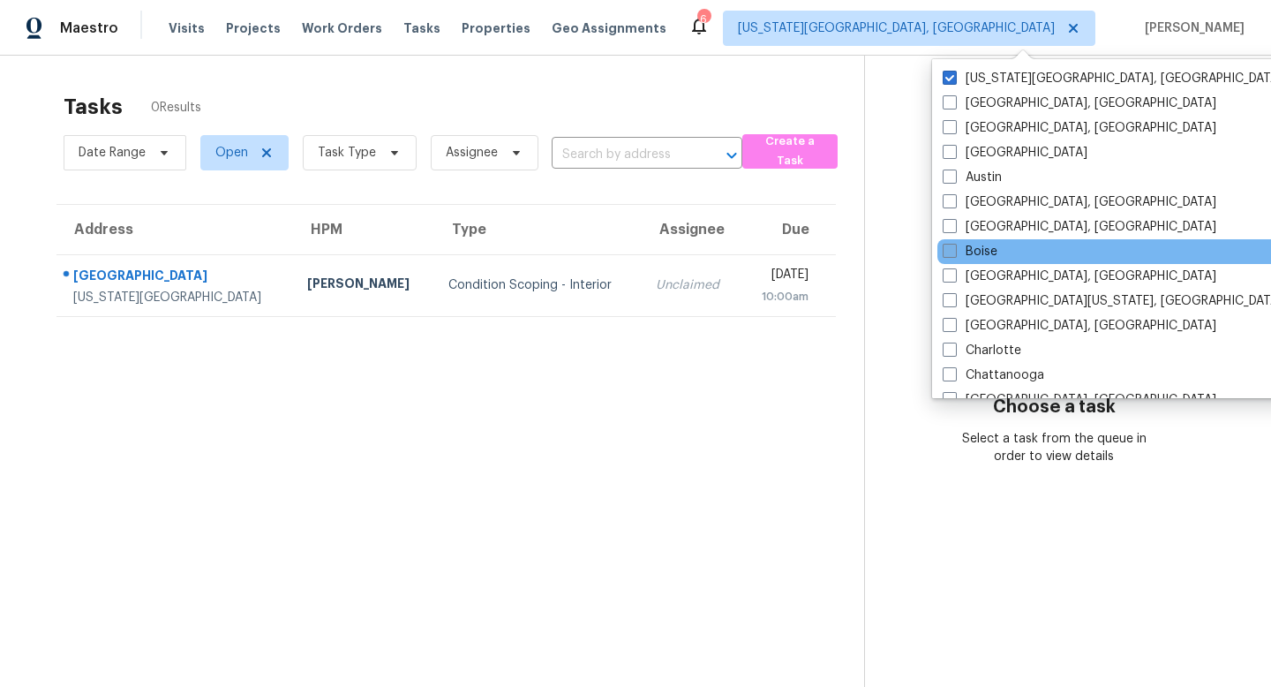
scroll to position [395, 0]
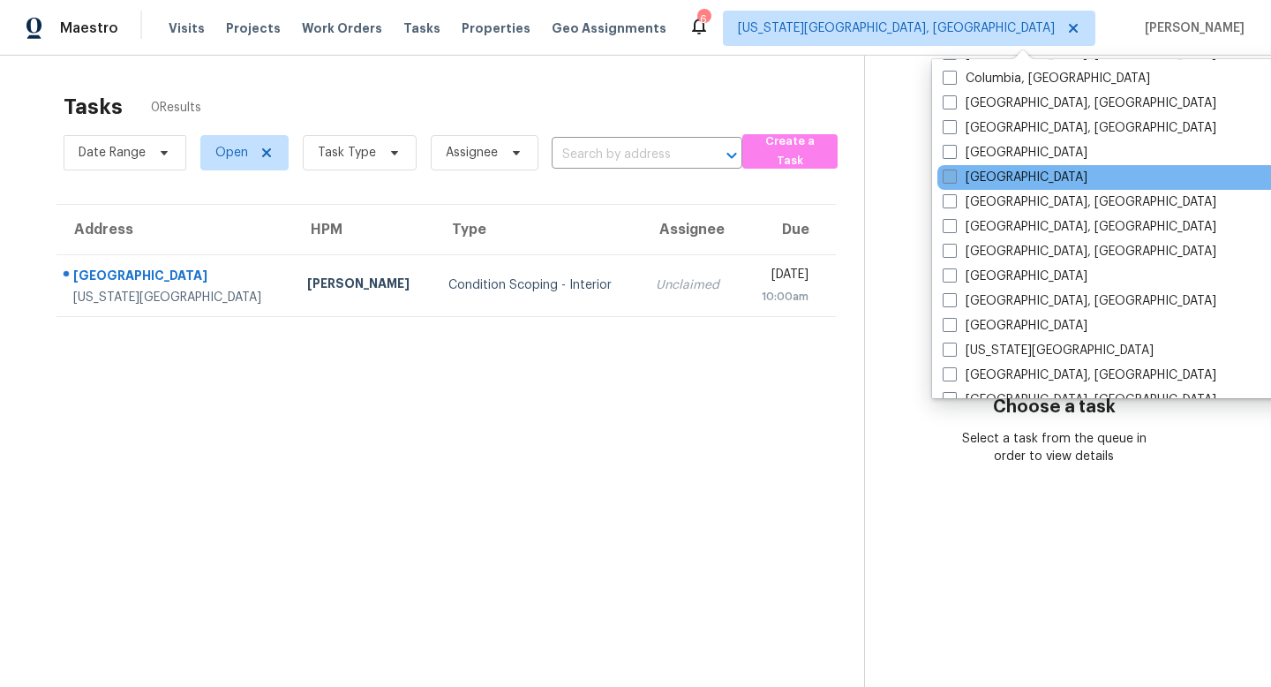
click at [952, 178] on span at bounding box center [950, 176] width 14 height 14
click at [952, 178] on input "[GEOGRAPHIC_DATA]" at bounding box center [948, 174] width 11 height 11
checkbox input "true"
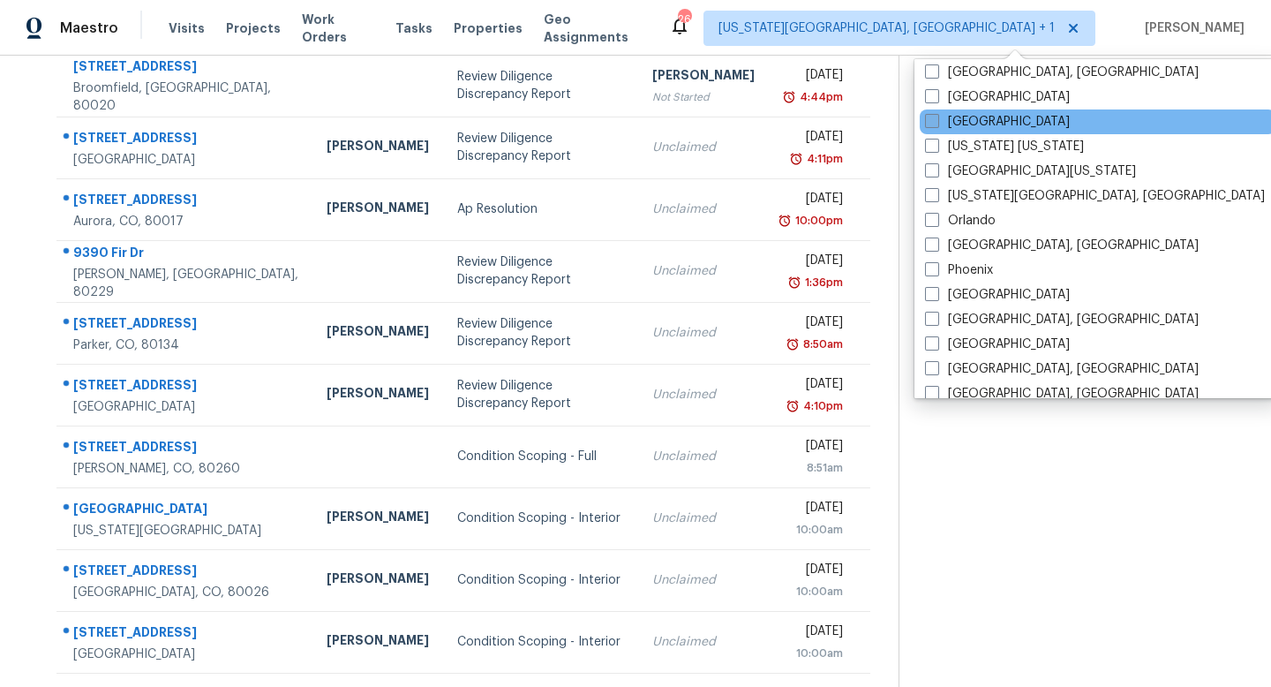
scroll to position [840, 0]
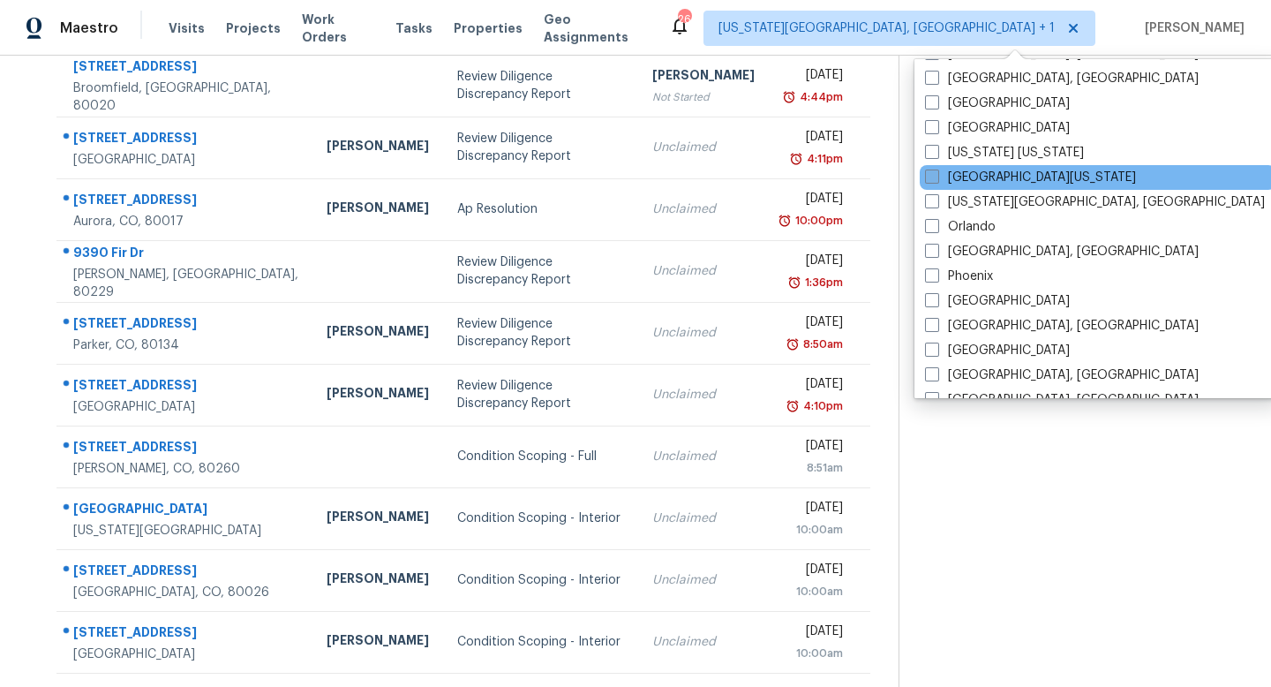
click at [931, 178] on span at bounding box center [932, 176] width 14 height 14
click at [931, 178] on input "[GEOGRAPHIC_DATA][US_STATE]" at bounding box center [930, 174] width 11 height 11
checkbox input "true"
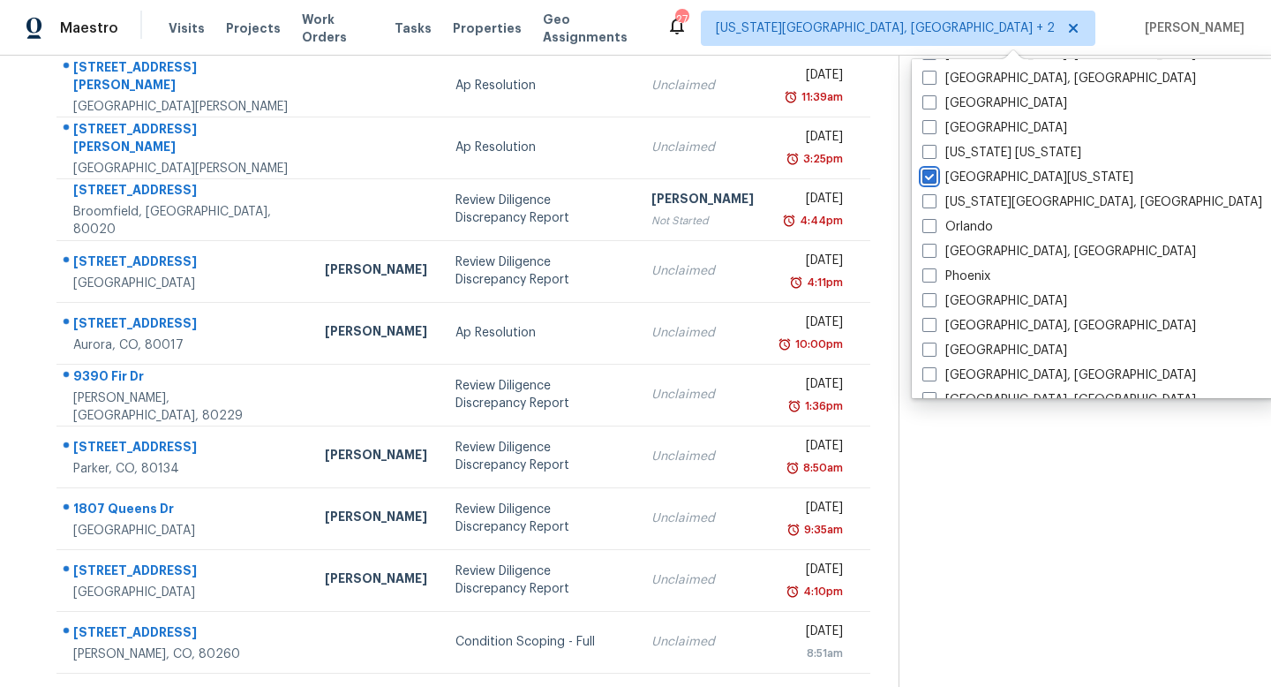
scroll to position [232, 0]
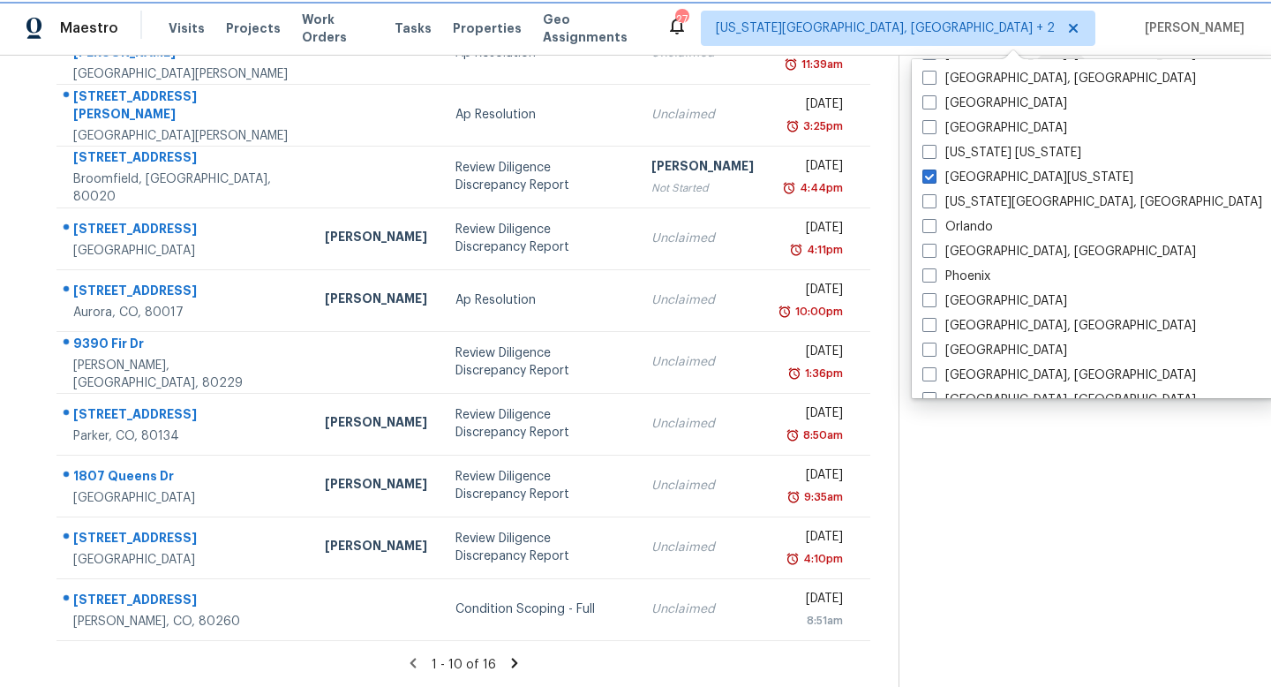
click at [955, 31] on span "[US_STATE][GEOGRAPHIC_DATA], [GEOGRAPHIC_DATA] + 2" at bounding box center [885, 28] width 339 height 18
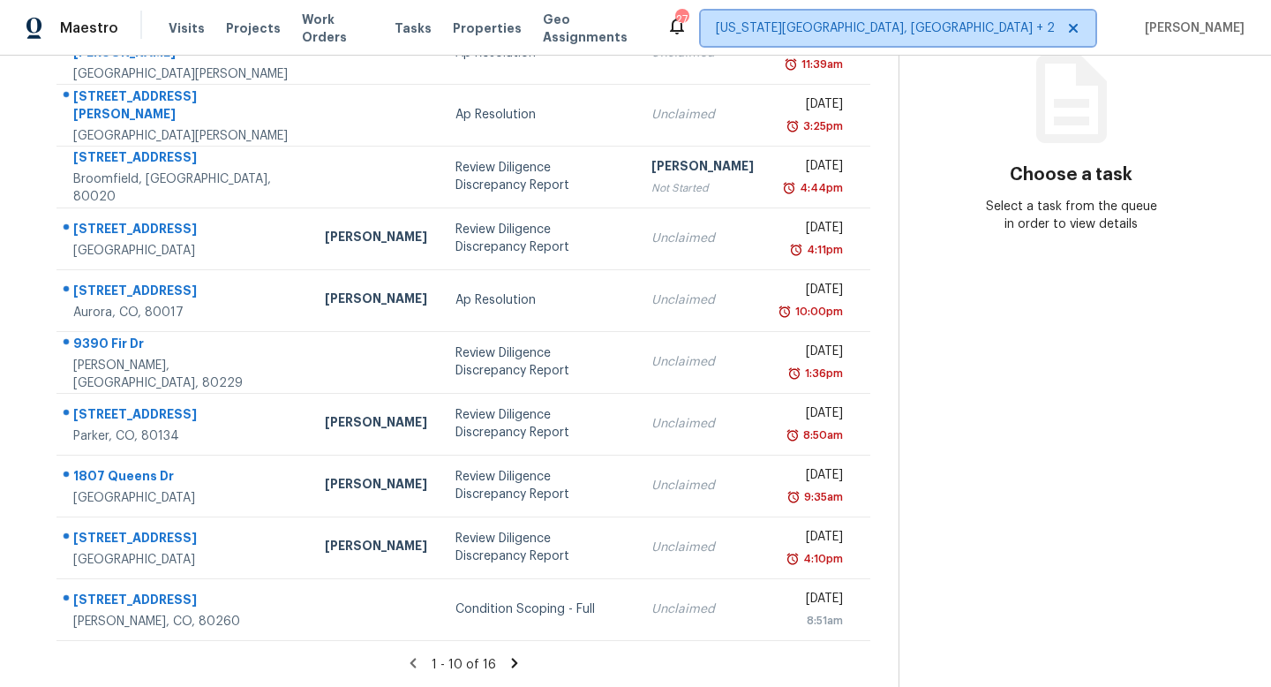
click at [955, 31] on span "[US_STATE][GEOGRAPHIC_DATA], [GEOGRAPHIC_DATA] + 2" at bounding box center [885, 28] width 339 height 18
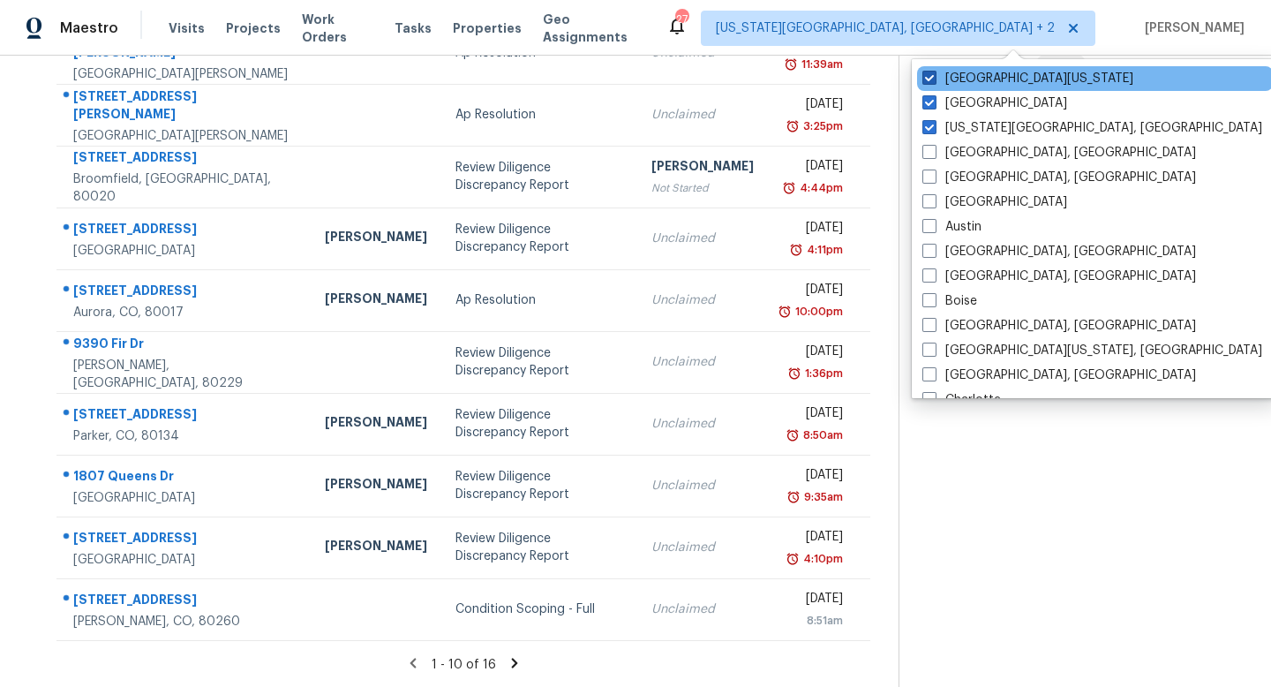
click at [929, 77] on span at bounding box center [929, 78] width 14 height 14
click at [929, 77] on input "[GEOGRAPHIC_DATA][US_STATE]" at bounding box center [927, 75] width 11 height 11
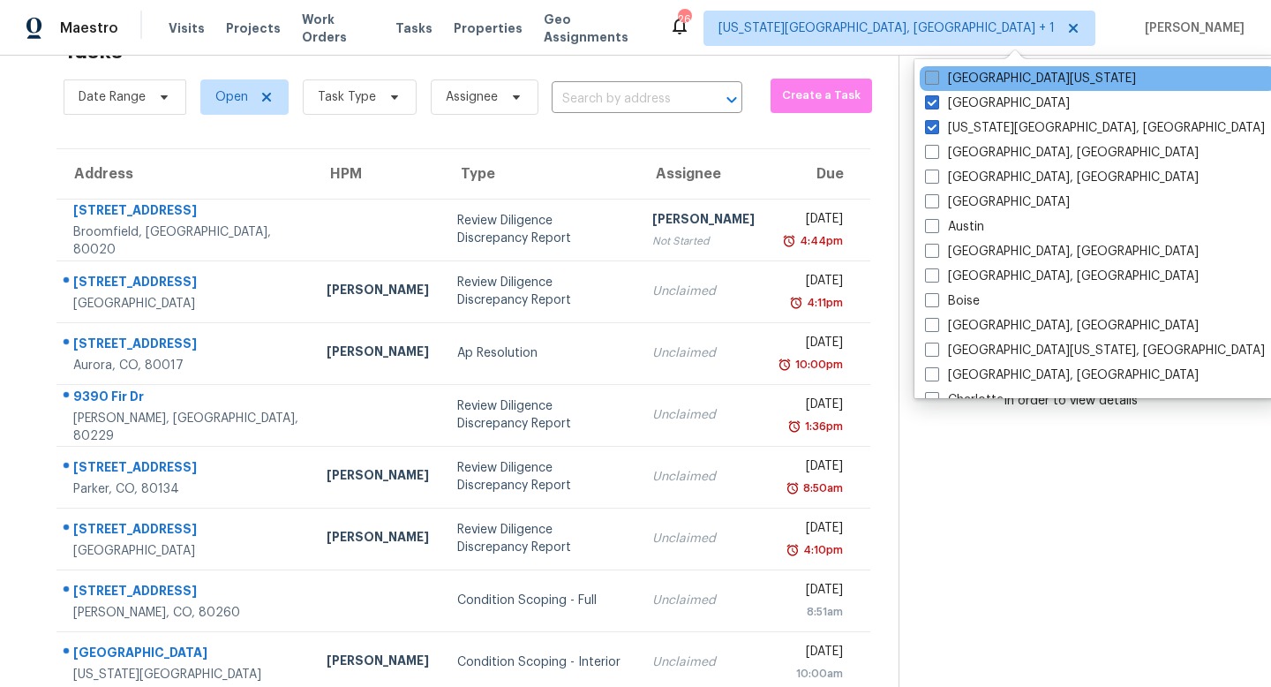
click at [936, 73] on span at bounding box center [932, 78] width 14 height 14
click at [936, 73] on input "[GEOGRAPHIC_DATA][US_STATE]" at bounding box center [930, 75] width 11 height 11
checkbox input "true"
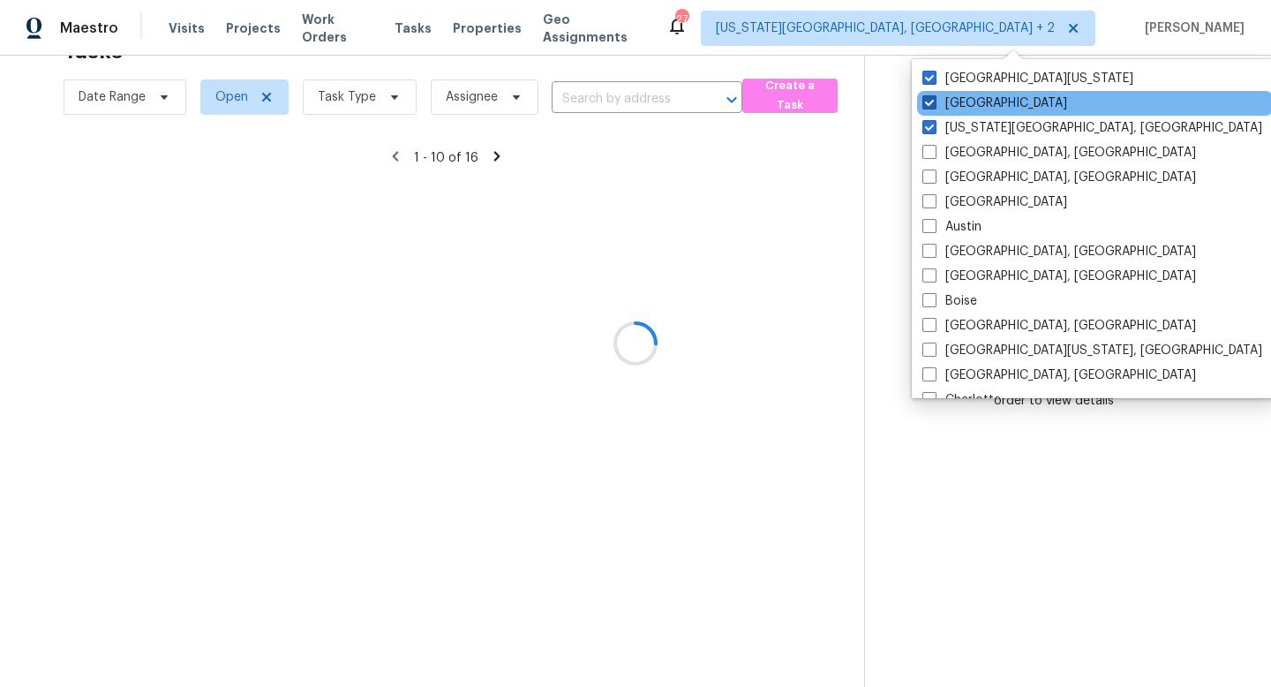
click at [933, 105] on span at bounding box center [929, 102] width 14 height 14
click at [933, 105] on input "[GEOGRAPHIC_DATA]" at bounding box center [927, 99] width 11 height 11
checkbox input "false"
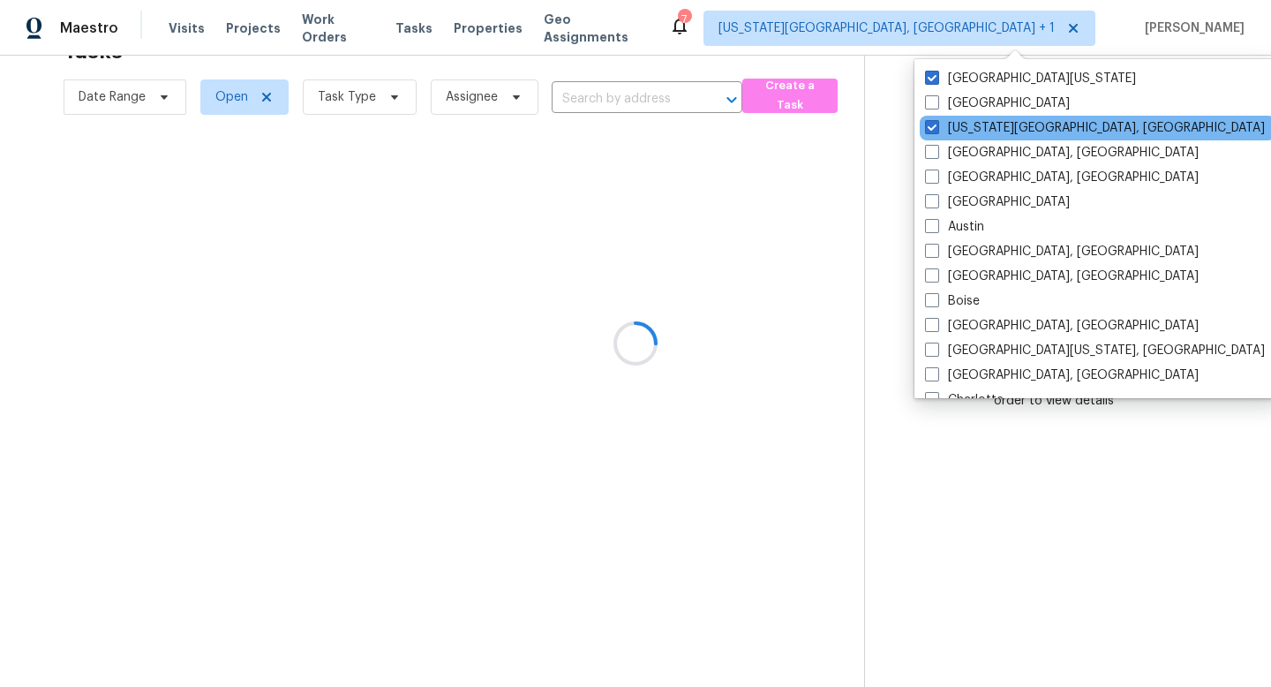
click at [932, 137] on div "[US_STATE][GEOGRAPHIC_DATA], [GEOGRAPHIC_DATA]" at bounding box center [1098, 128] width 356 height 25
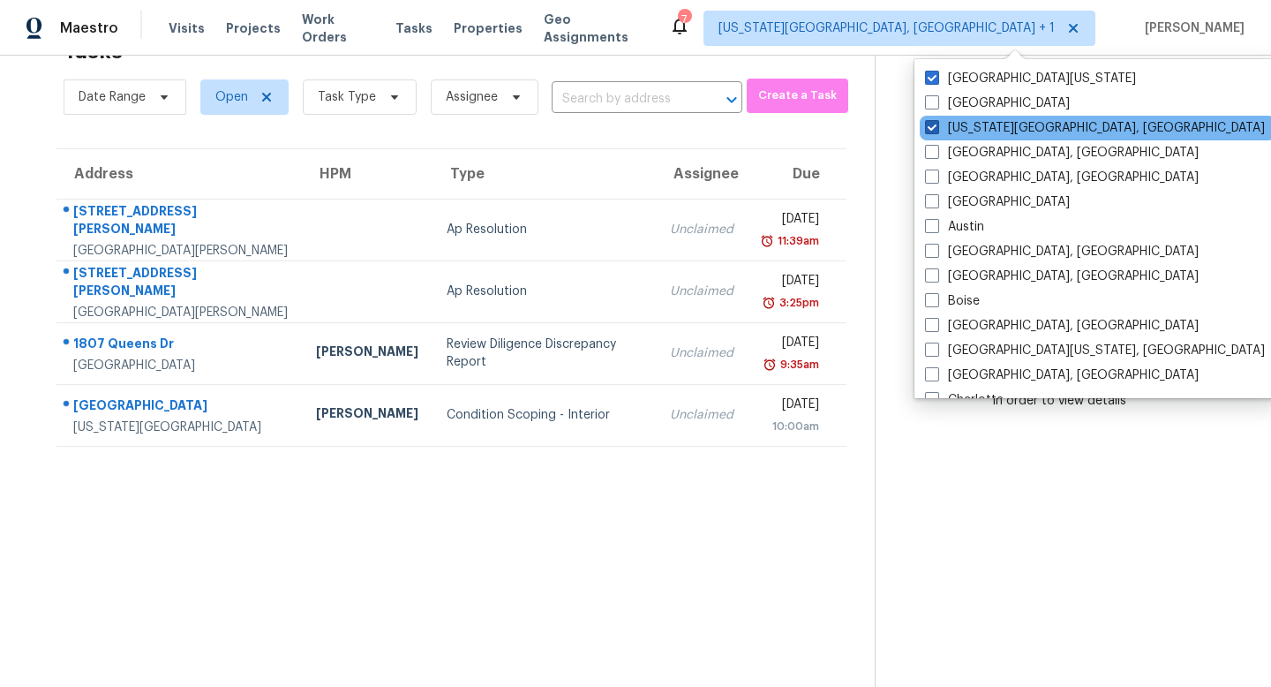
click at [931, 126] on span at bounding box center [932, 127] width 14 height 14
click at [931, 126] on input "[US_STATE][GEOGRAPHIC_DATA], [GEOGRAPHIC_DATA]" at bounding box center [930, 124] width 11 height 11
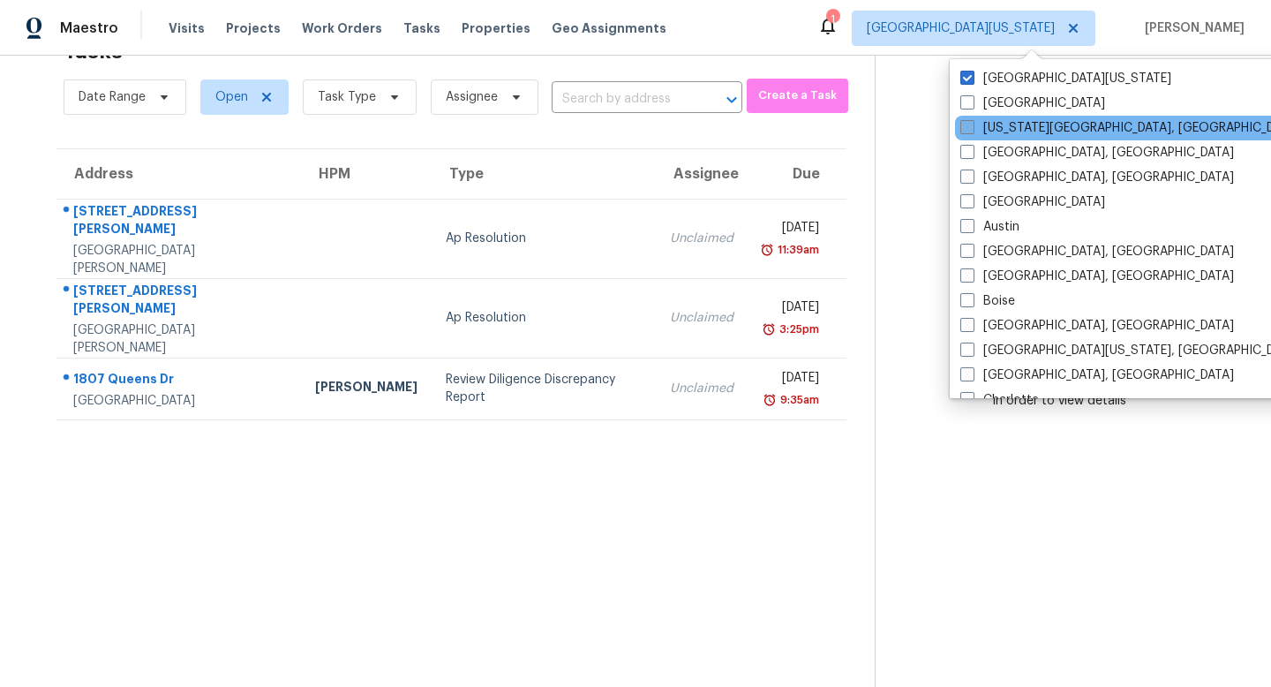
click at [965, 134] on label "[US_STATE][GEOGRAPHIC_DATA], [GEOGRAPHIC_DATA]" at bounding box center [1130, 128] width 340 height 18
click at [965, 131] on input "[US_STATE][GEOGRAPHIC_DATA], [GEOGRAPHIC_DATA]" at bounding box center [965, 124] width 11 height 11
checkbox input "true"
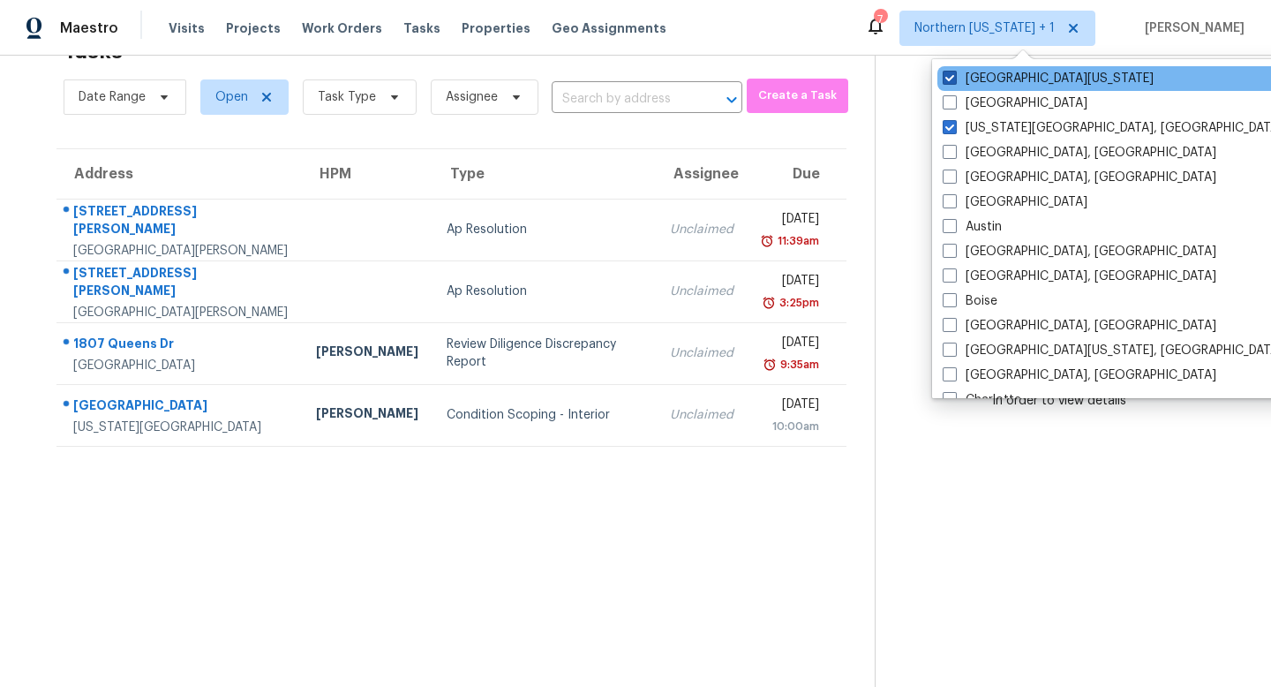
click at [963, 80] on label "[GEOGRAPHIC_DATA][US_STATE]" at bounding box center [1048, 79] width 211 height 18
click at [954, 80] on input "[GEOGRAPHIC_DATA][US_STATE]" at bounding box center [948, 75] width 11 height 11
checkbox input "false"
